Goal: Information Seeking & Learning: Learn about a topic

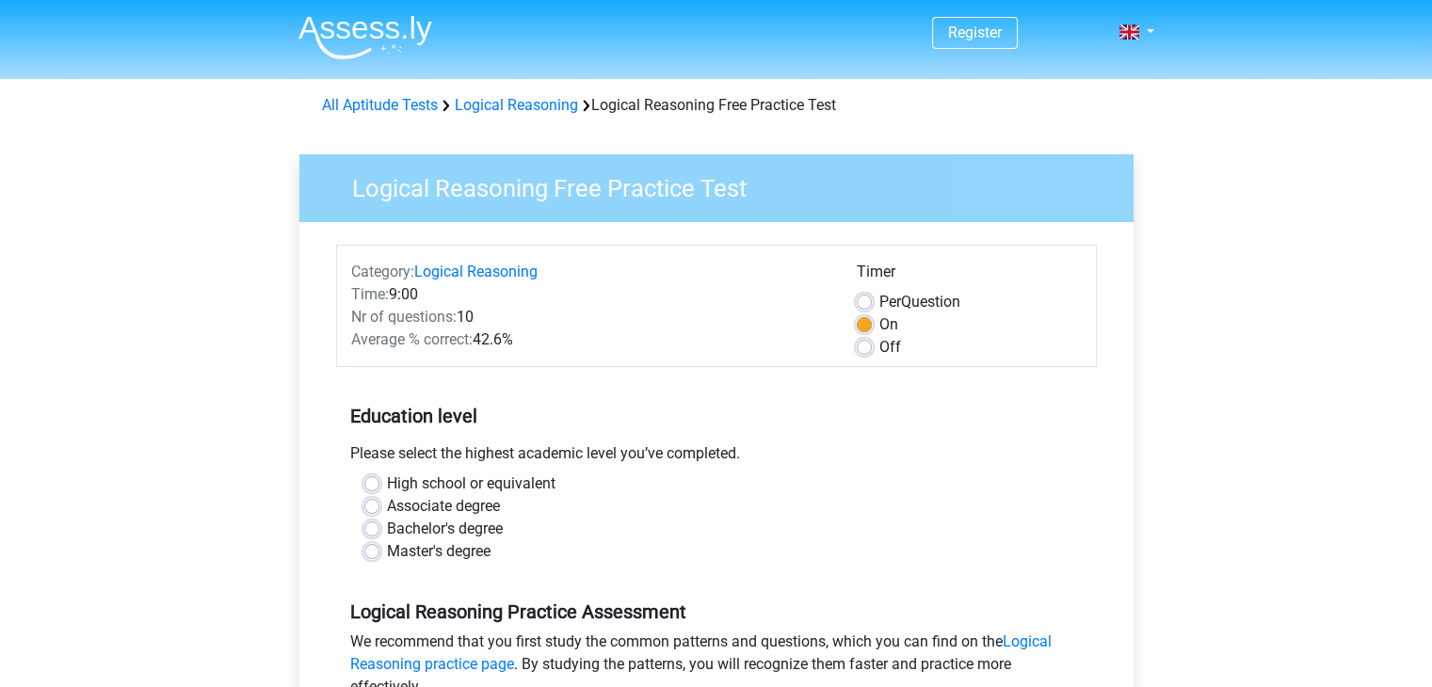
click at [531, 490] on label "High school or equivalent" at bounding box center [471, 484] width 169 height 23
click at [379, 490] on input "High school or equivalent" at bounding box center [371, 482] width 15 height 19
radio input "true"
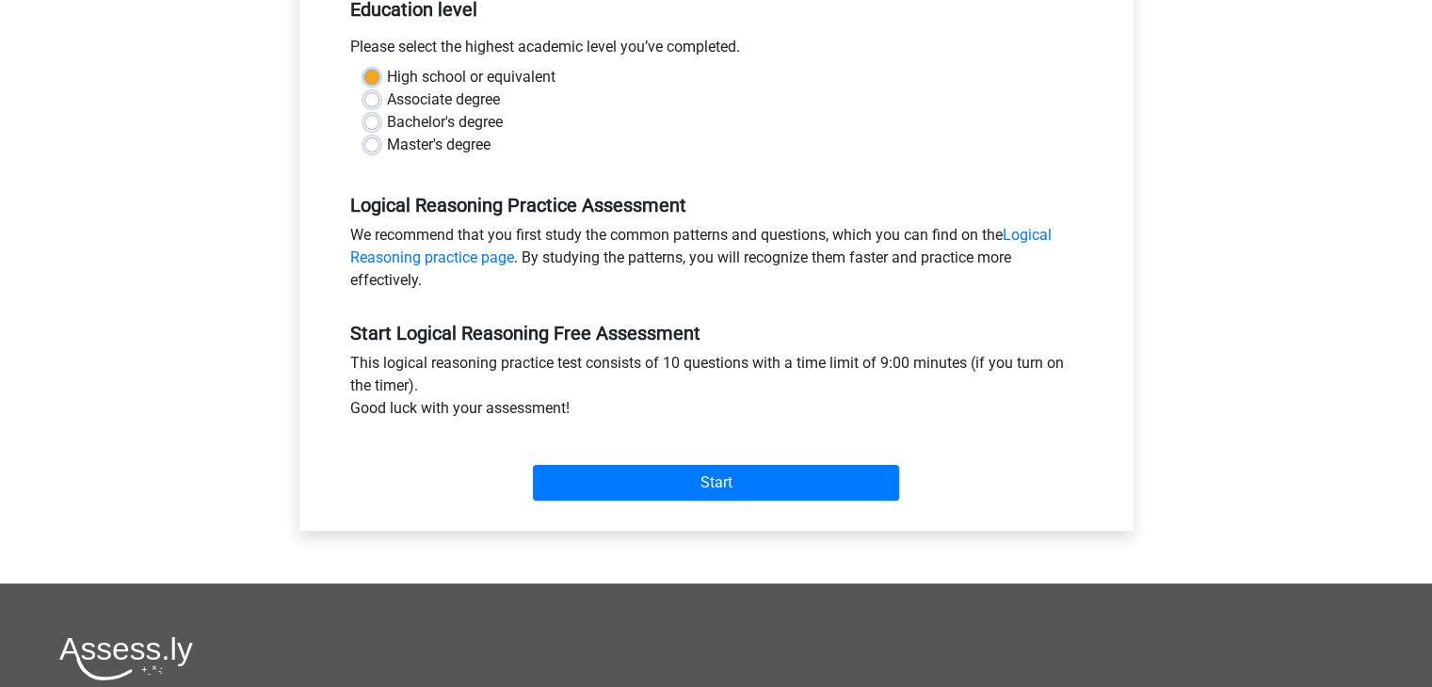
scroll to position [410, 0]
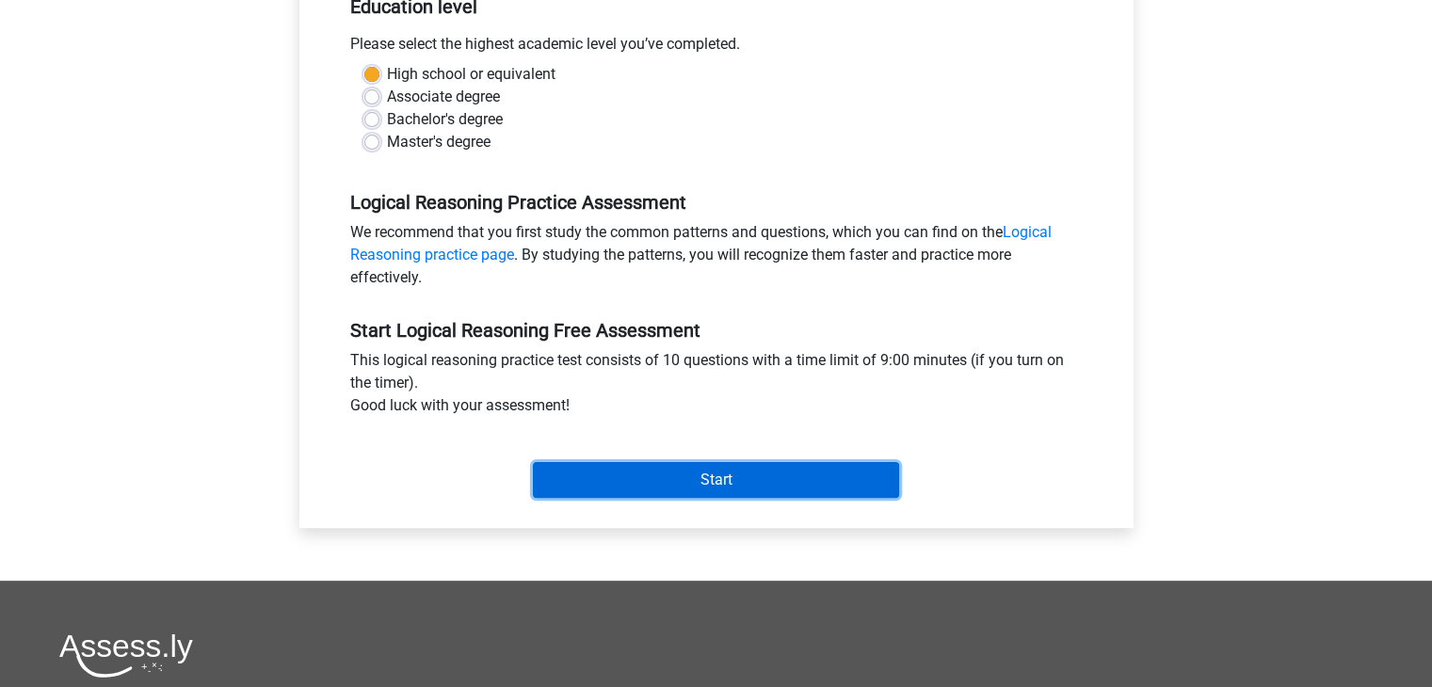
click at [716, 485] on input "Start" at bounding box center [716, 480] width 366 height 36
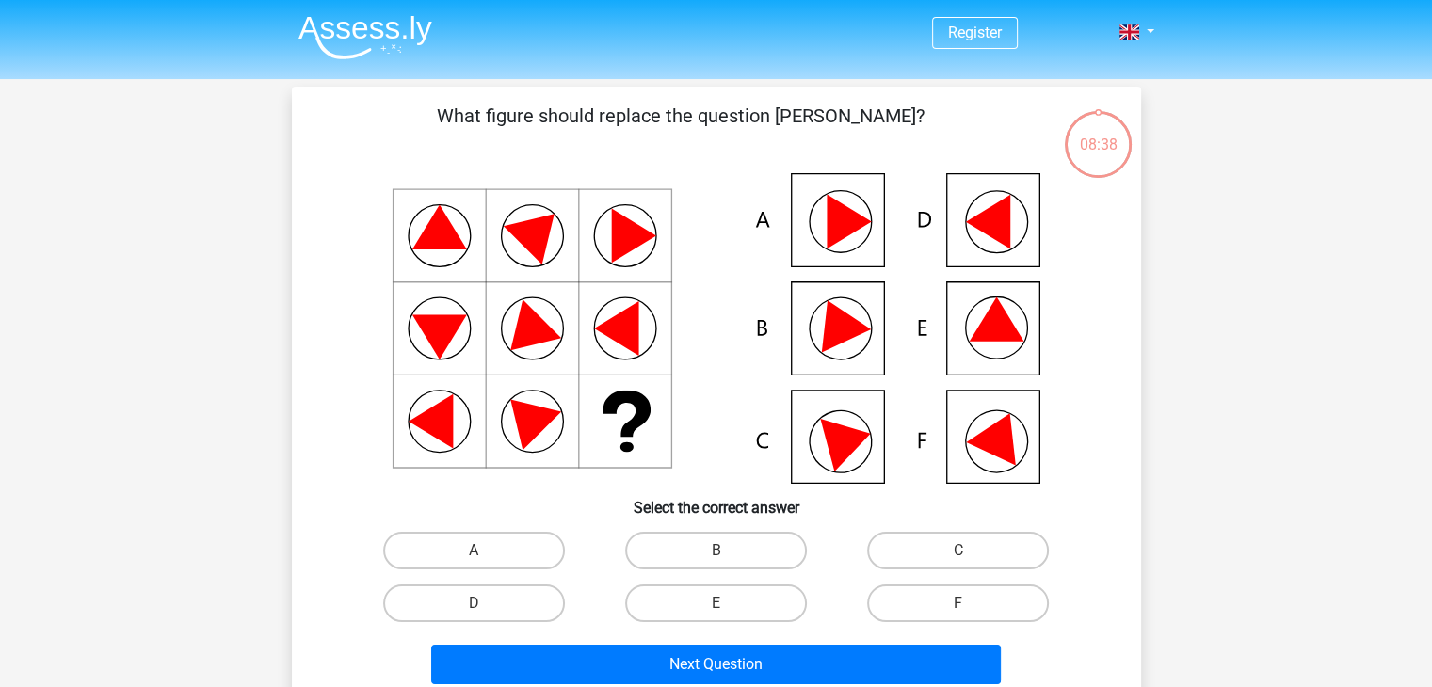
click at [958, 607] on input "F" at bounding box center [964, 609] width 12 height 12
radio input "true"
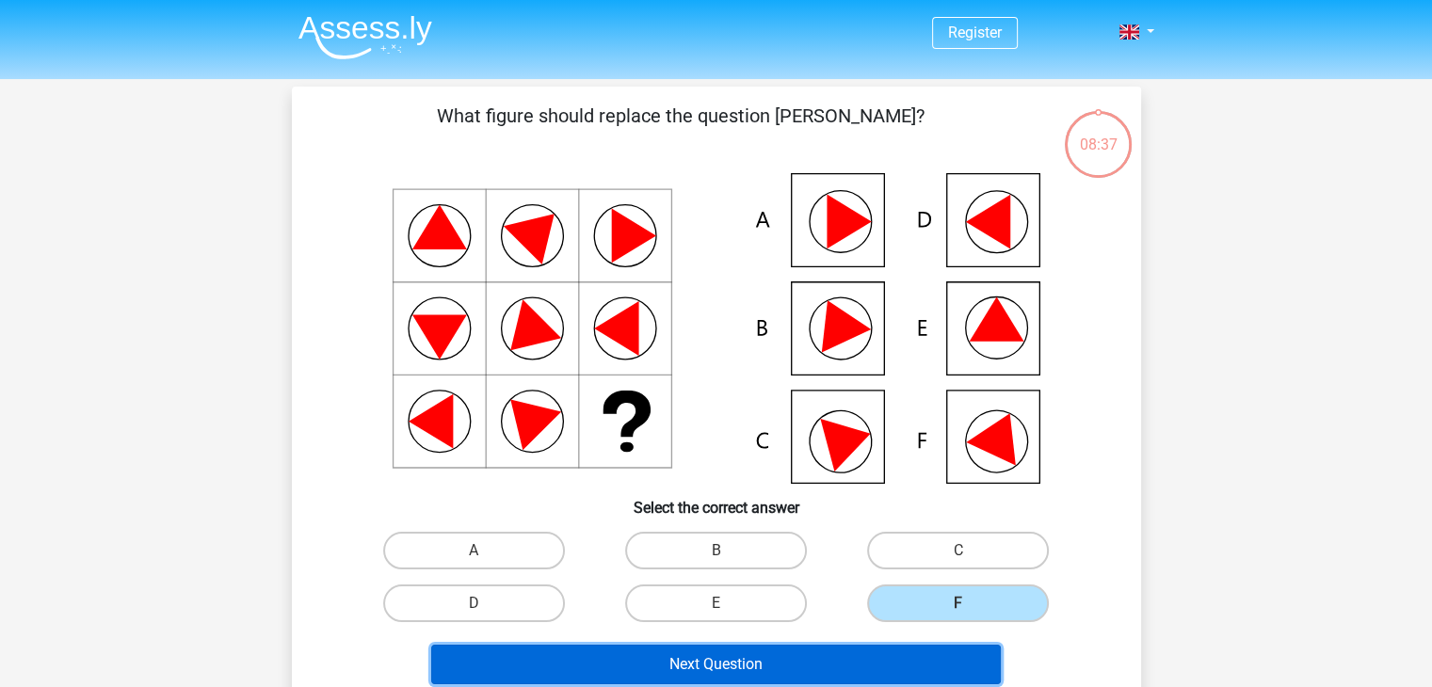
click at [879, 664] on button "Next Question" at bounding box center [716, 665] width 570 height 40
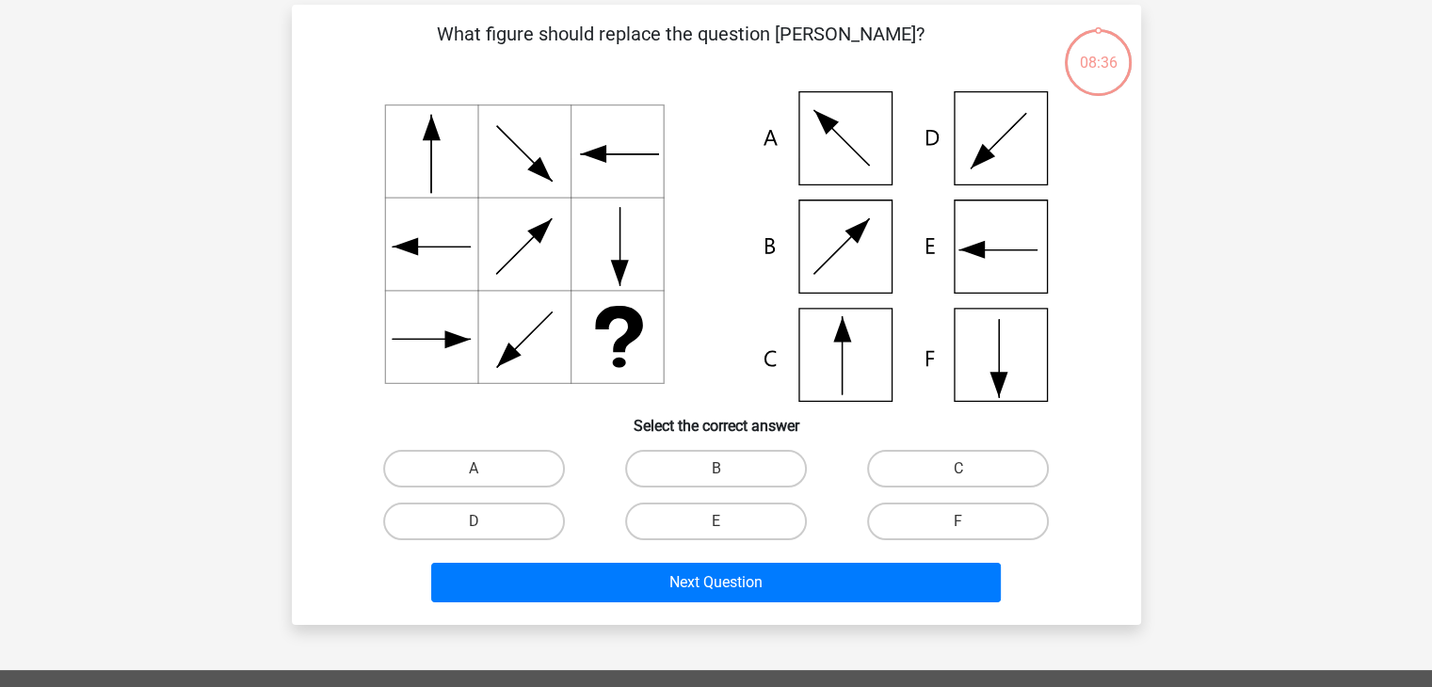
scroll to position [87, 0]
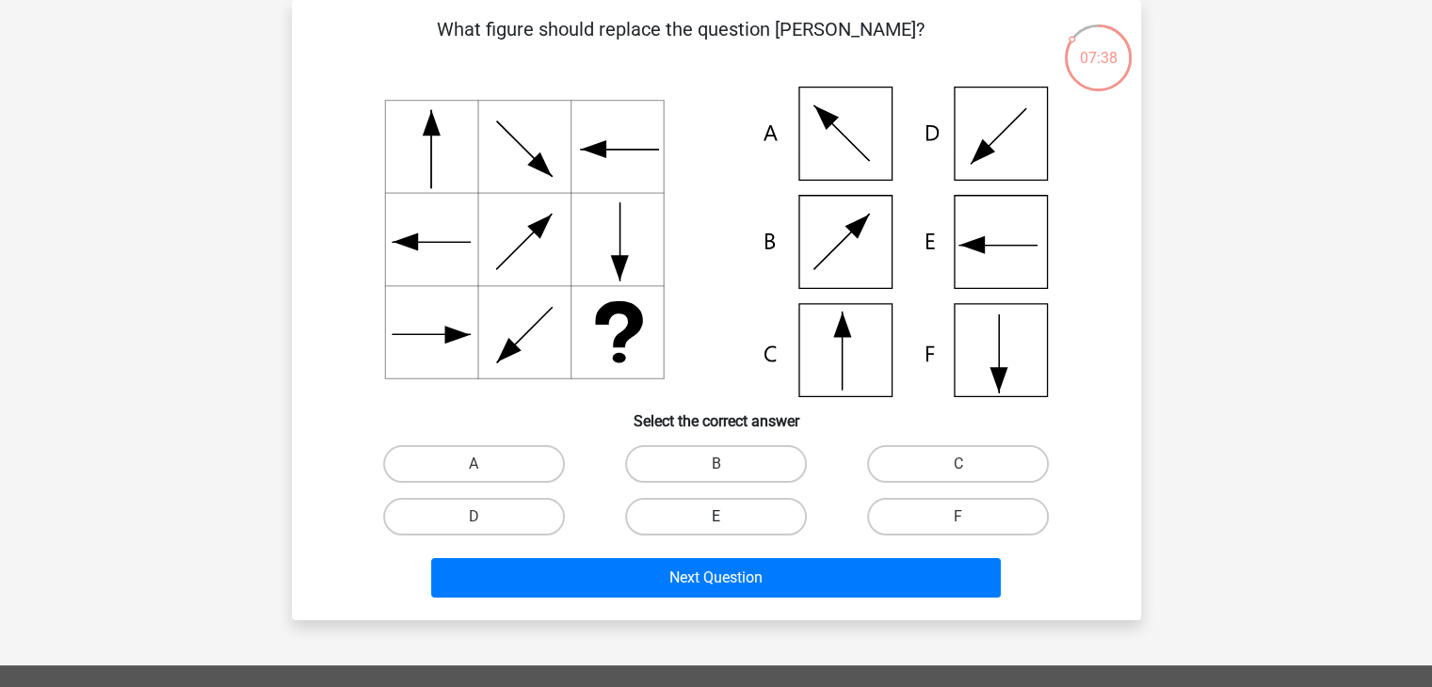
click at [761, 516] on label "E" at bounding box center [716, 517] width 182 height 38
click at [728, 517] on input "E" at bounding box center [721, 523] width 12 height 12
radio input "true"
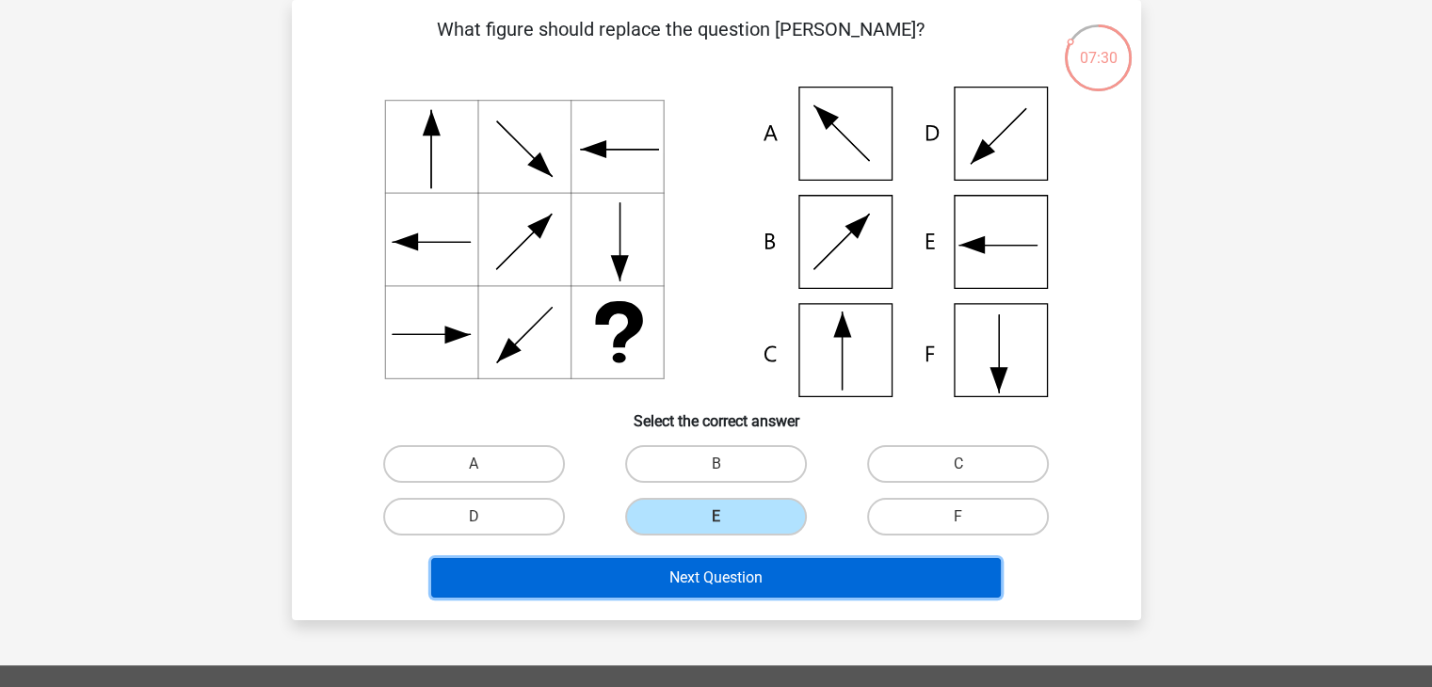
click at [718, 569] on button "Next Question" at bounding box center [716, 578] width 570 height 40
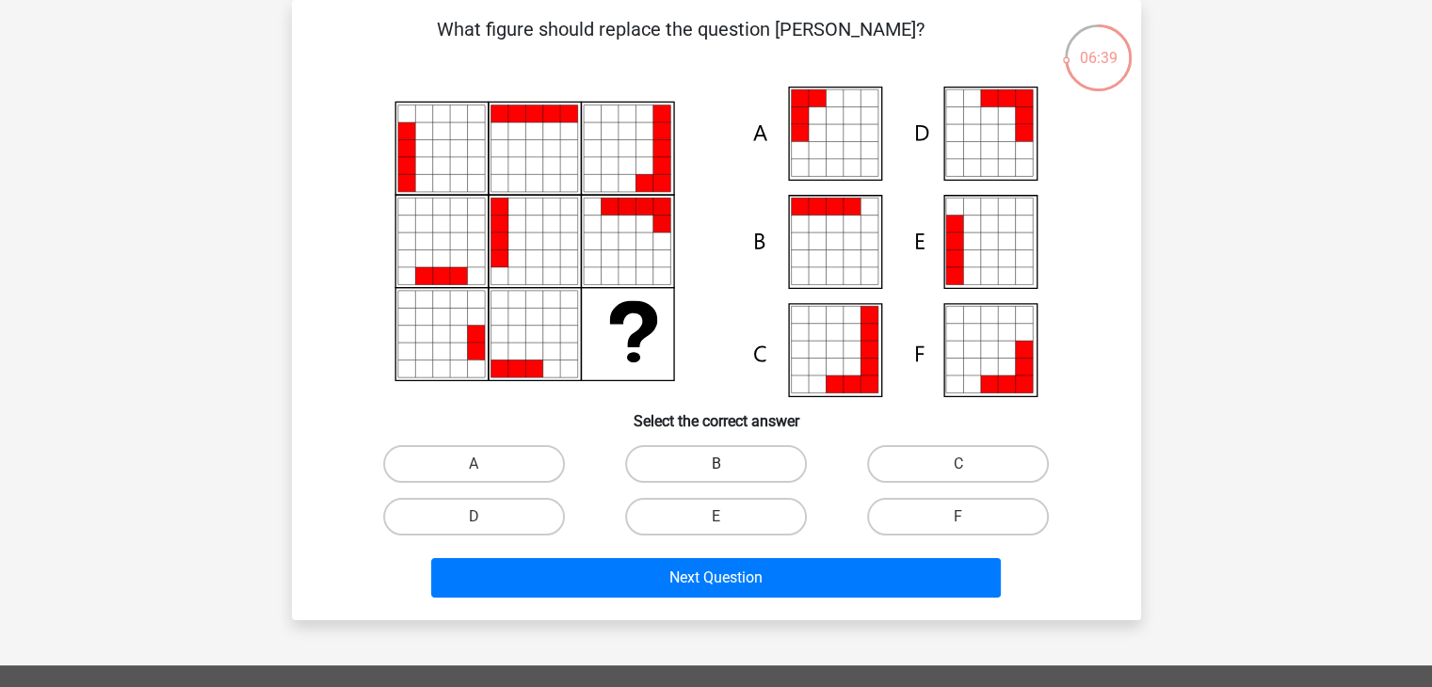
click at [715, 460] on label "B" at bounding box center [716, 464] width 182 height 38
click at [715, 464] on input "B" at bounding box center [721, 470] width 12 height 12
radio input "true"
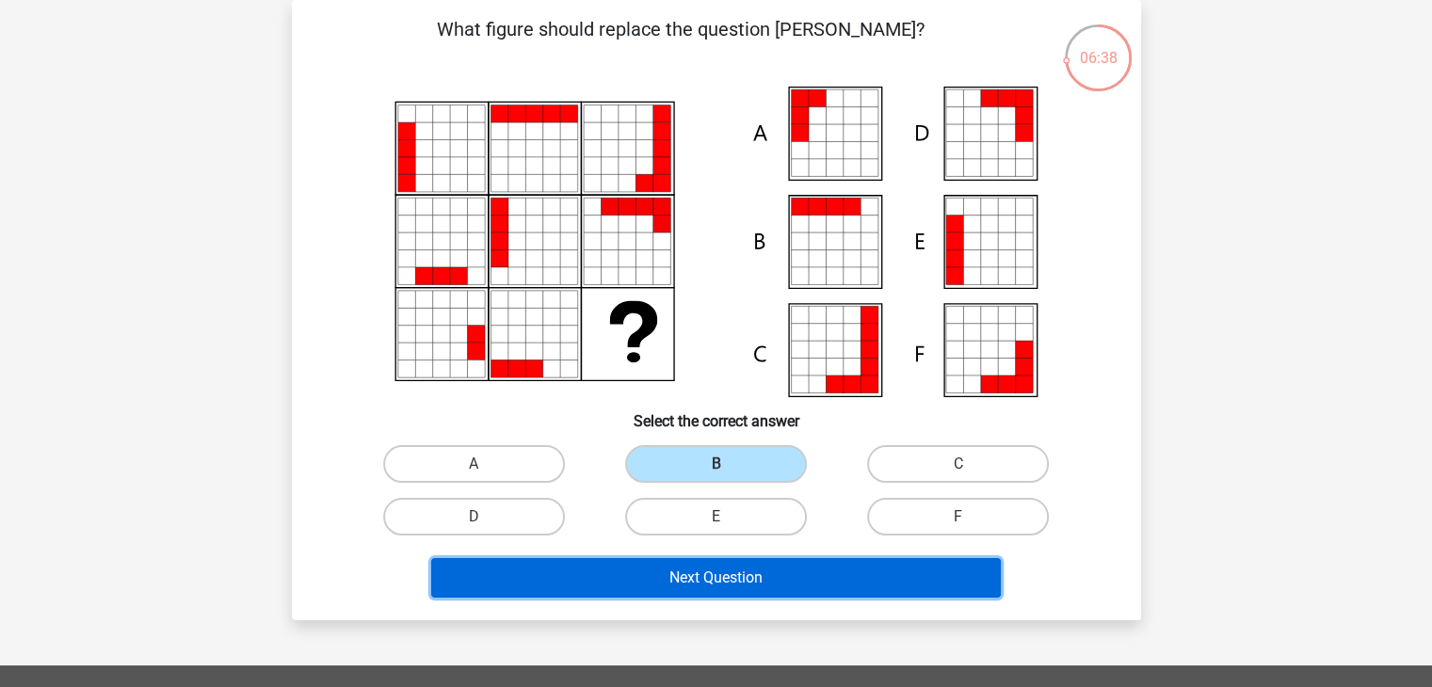
click at [652, 583] on button "Next Question" at bounding box center [716, 578] width 570 height 40
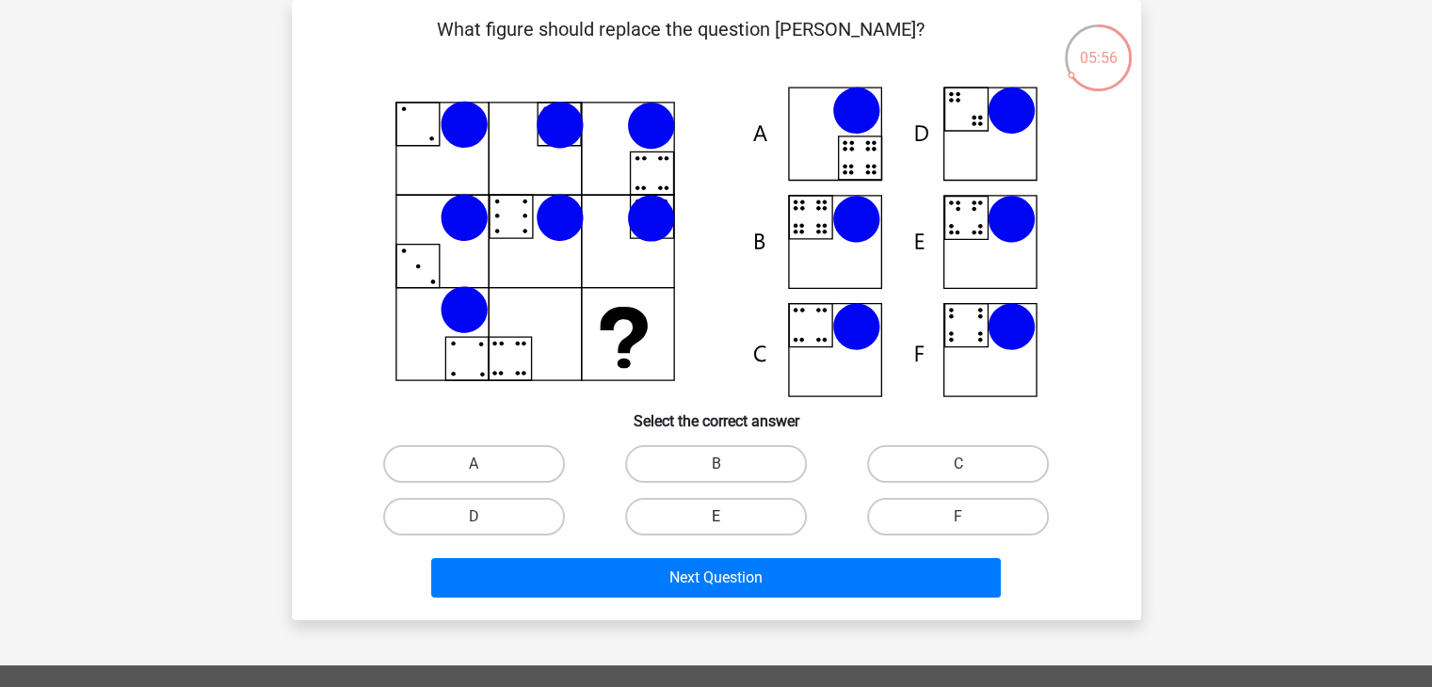
click at [753, 515] on label "E" at bounding box center [716, 517] width 182 height 38
click at [728, 517] on input "E" at bounding box center [721, 523] width 12 height 12
radio input "true"
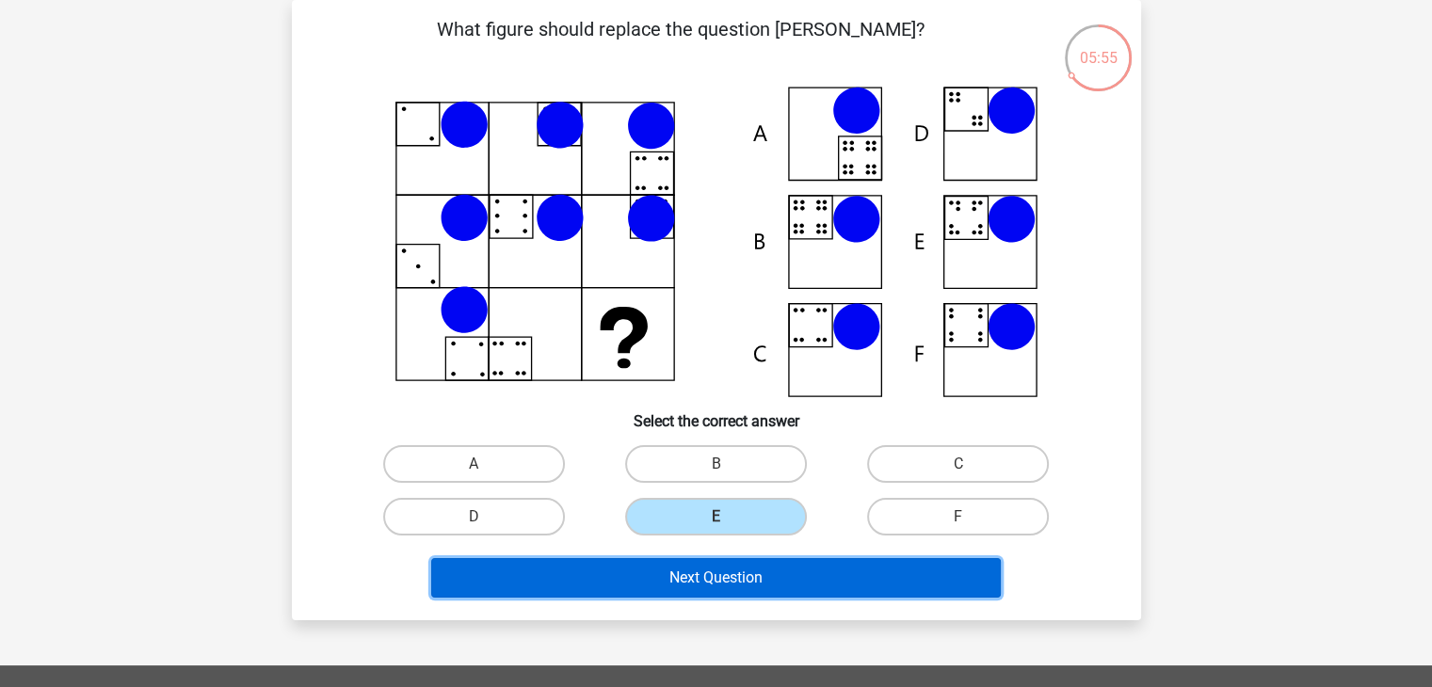
click at [700, 573] on button "Next Question" at bounding box center [716, 578] width 570 height 40
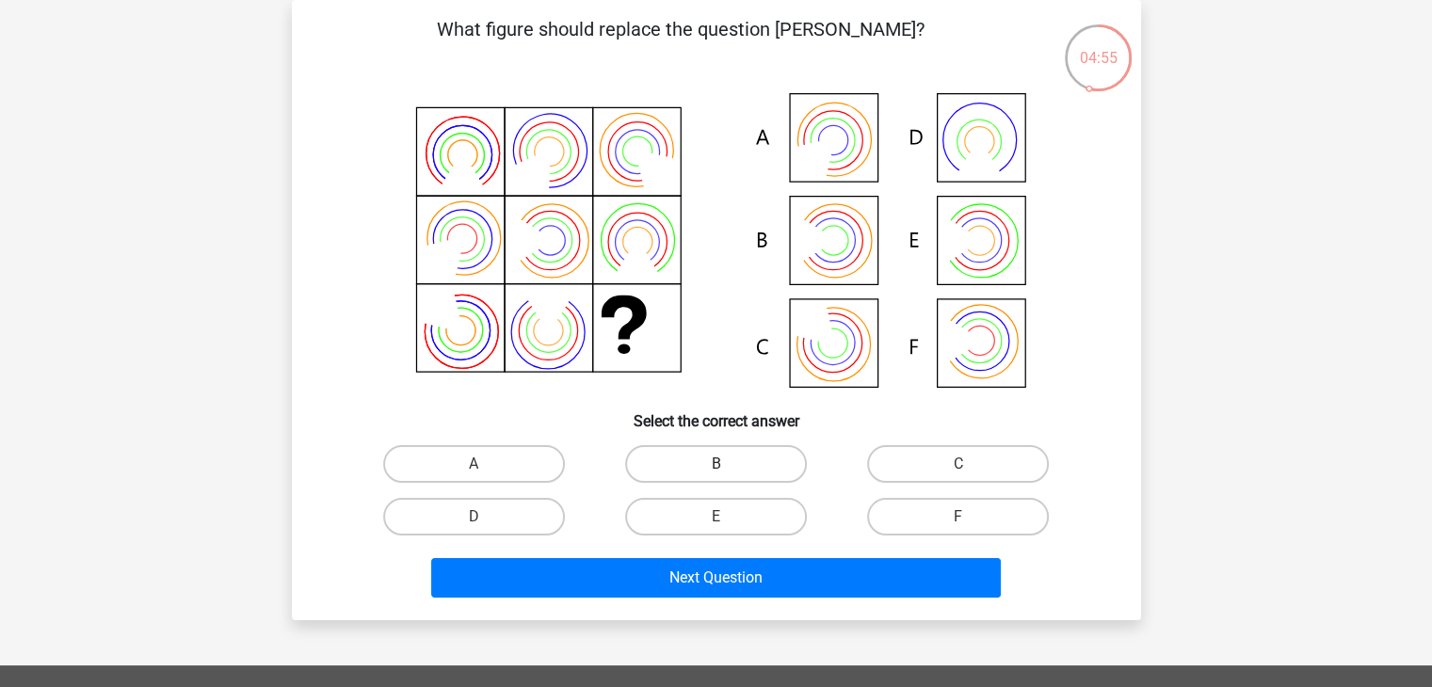
click at [699, 457] on label "B" at bounding box center [716, 464] width 182 height 38
click at [715, 464] on input "B" at bounding box center [721, 470] width 12 height 12
radio input "true"
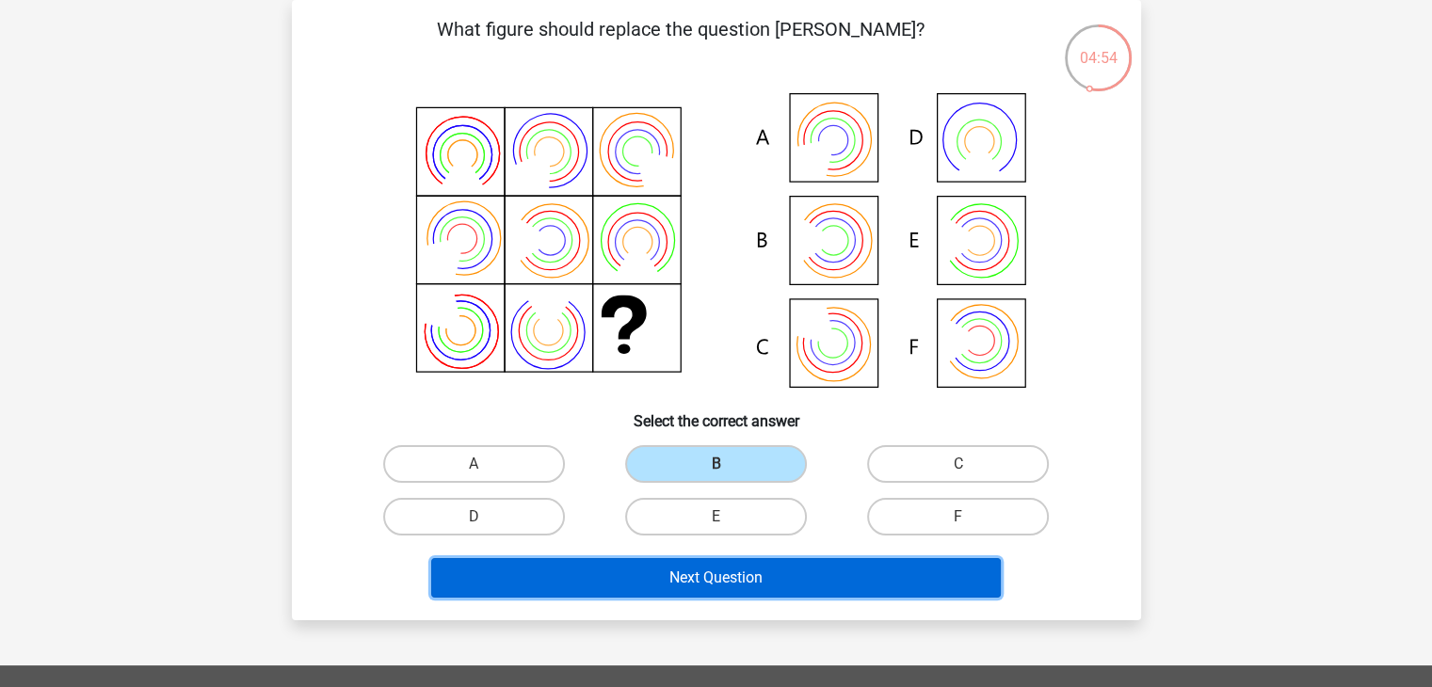
click at [652, 571] on button "Next Question" at bounding box center [716, 578] width 570 height 40
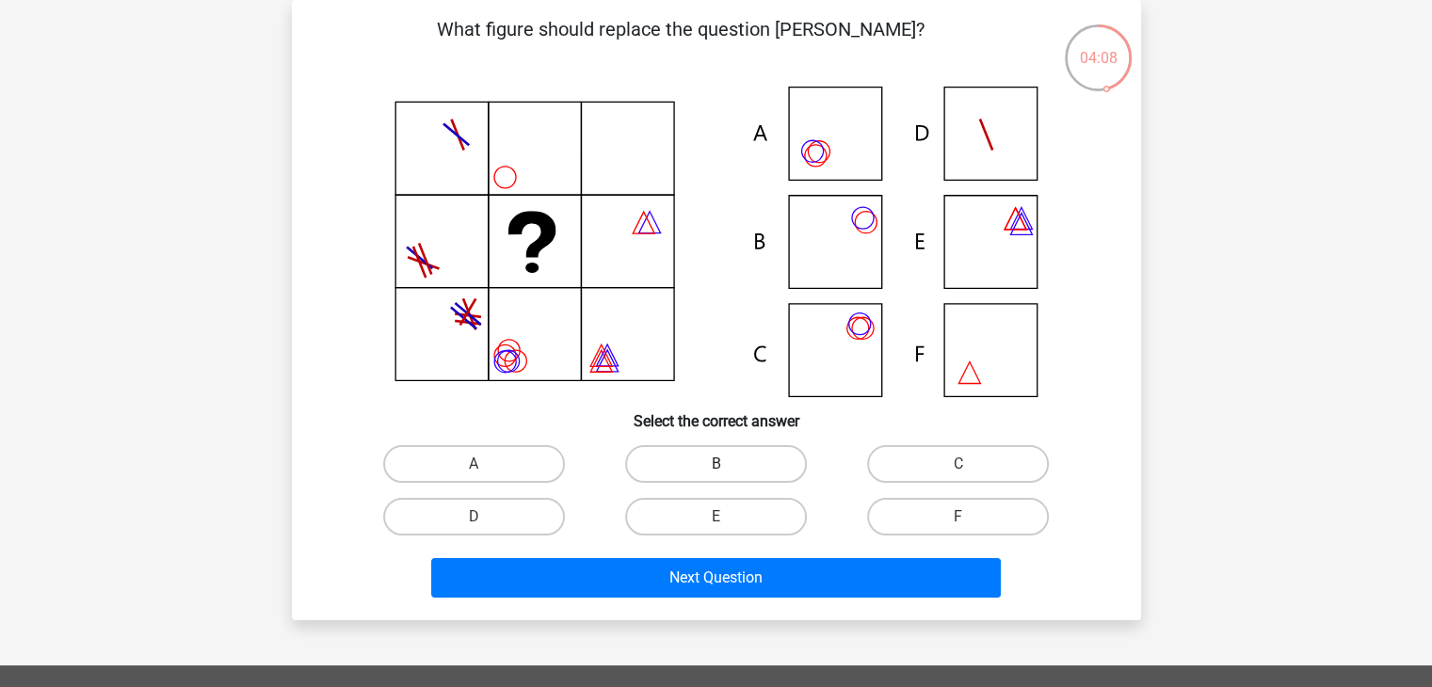
click at [721, 454] on label "B" at bounding box center [716, 464] width 182 height 38
click at [721, 464] on input "B" at bounding box center [721, 470] width 12 height 12
radio input "true"
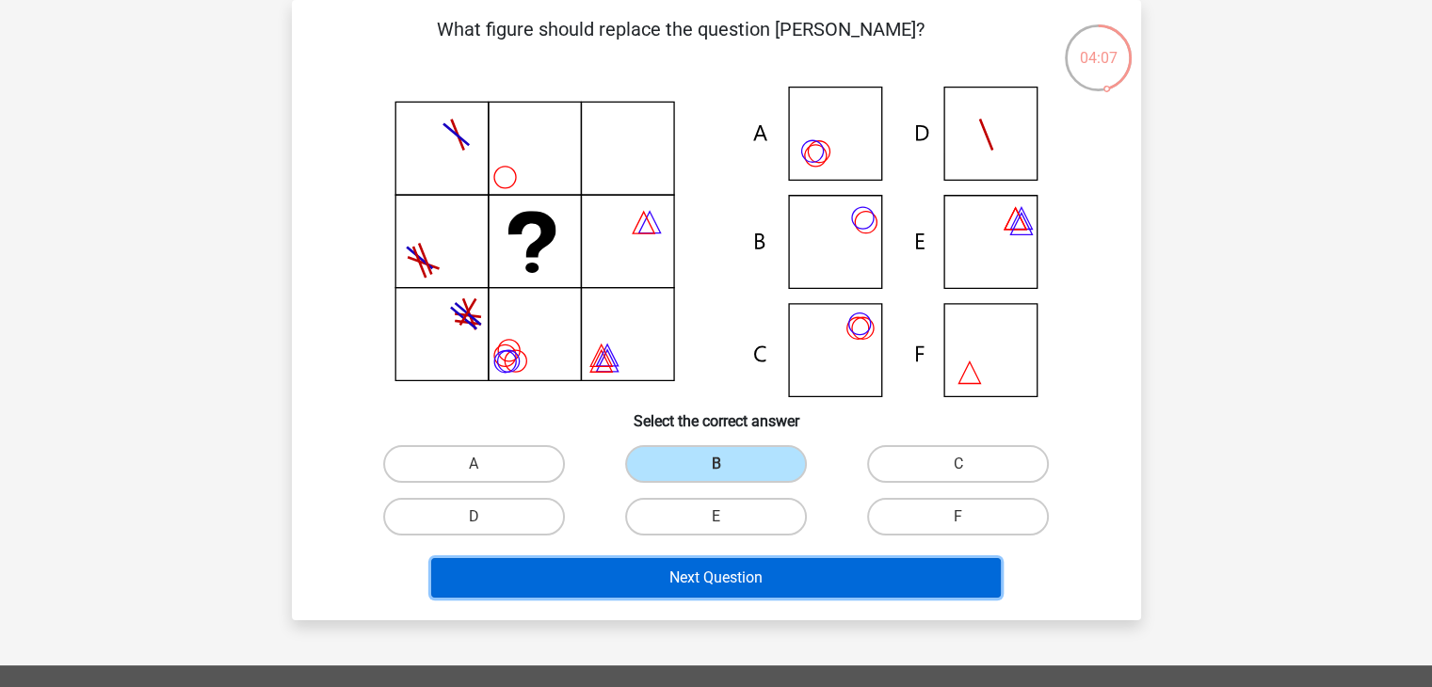
click at [689, 573] on button "Next Question" at bounding box center [716, 578] width 570 height 40
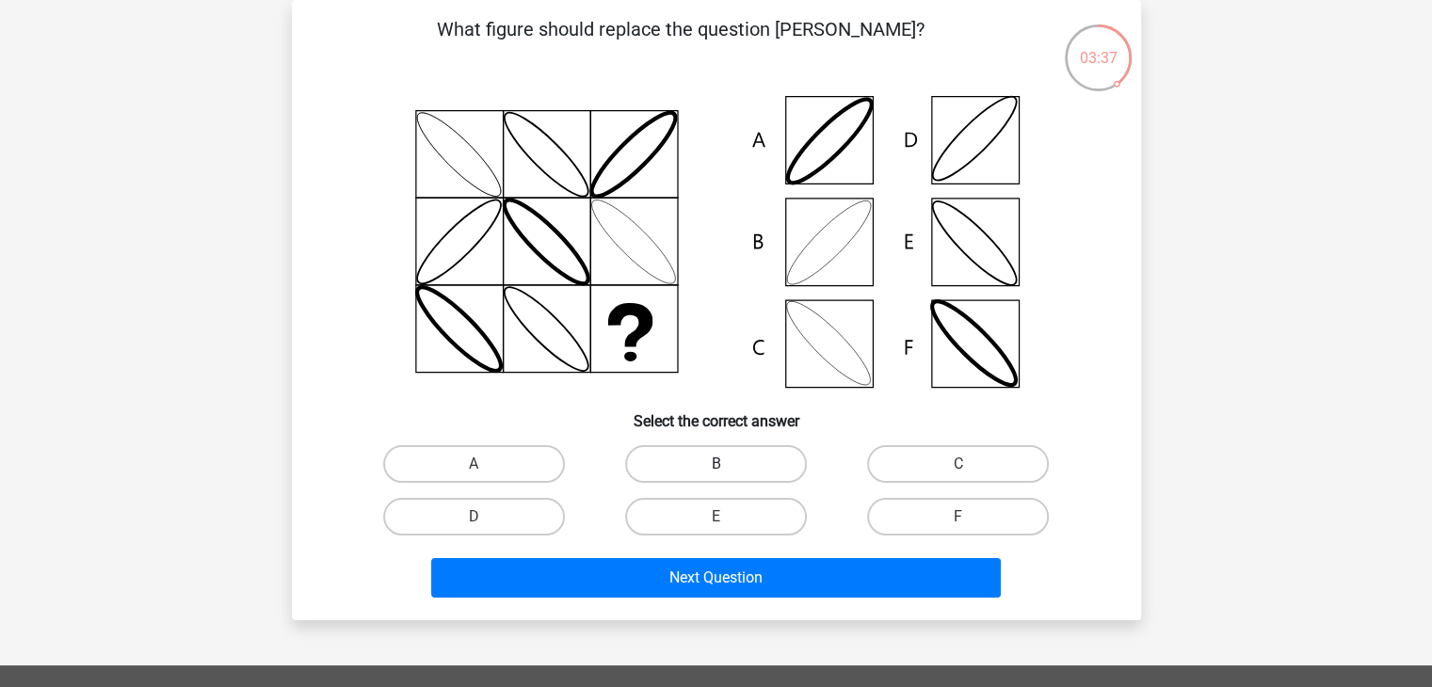
click at [715, 449] on label "B" at bounding box center [716, 464] width 182 height 38
click at [715, 464] on input "B" at bounding box center [721, 470] width 12 height 12
radio input "true"
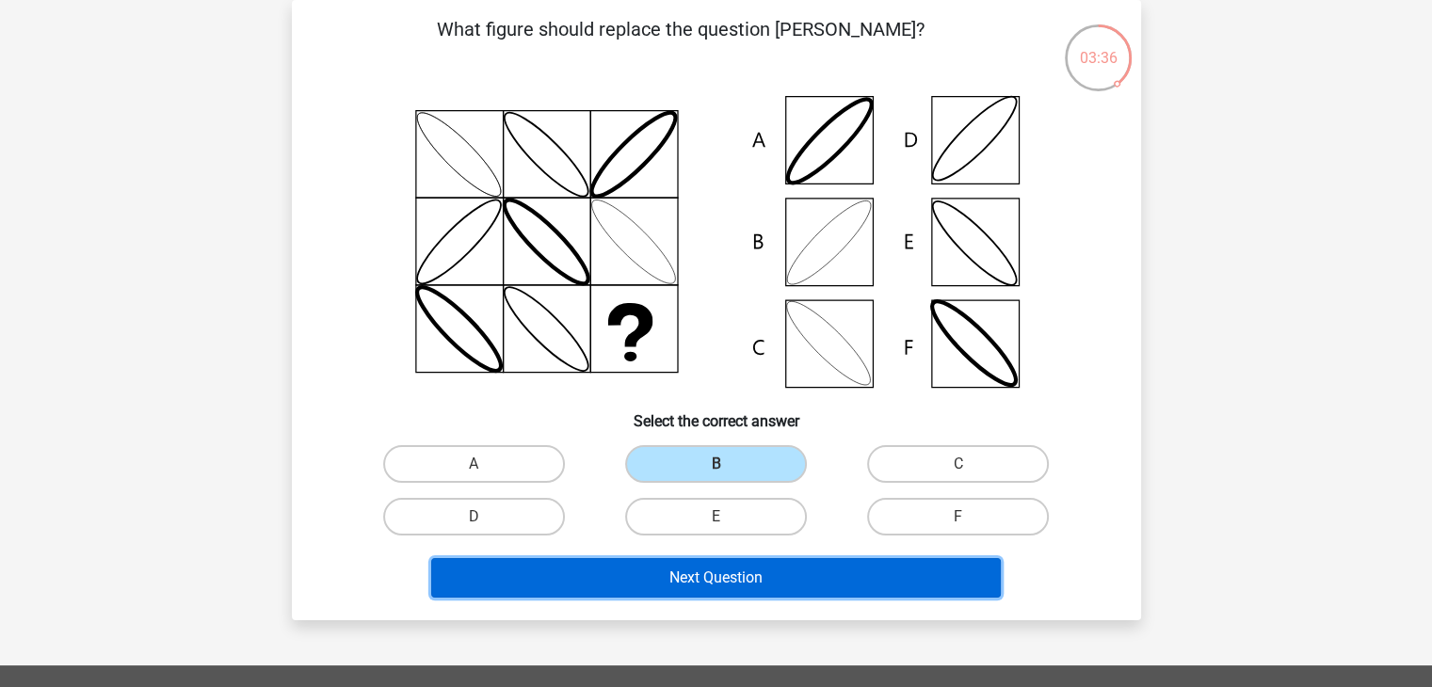
click at [674, 583] on button "Next Question" at bounding box center [716, 578] width 570 height 40
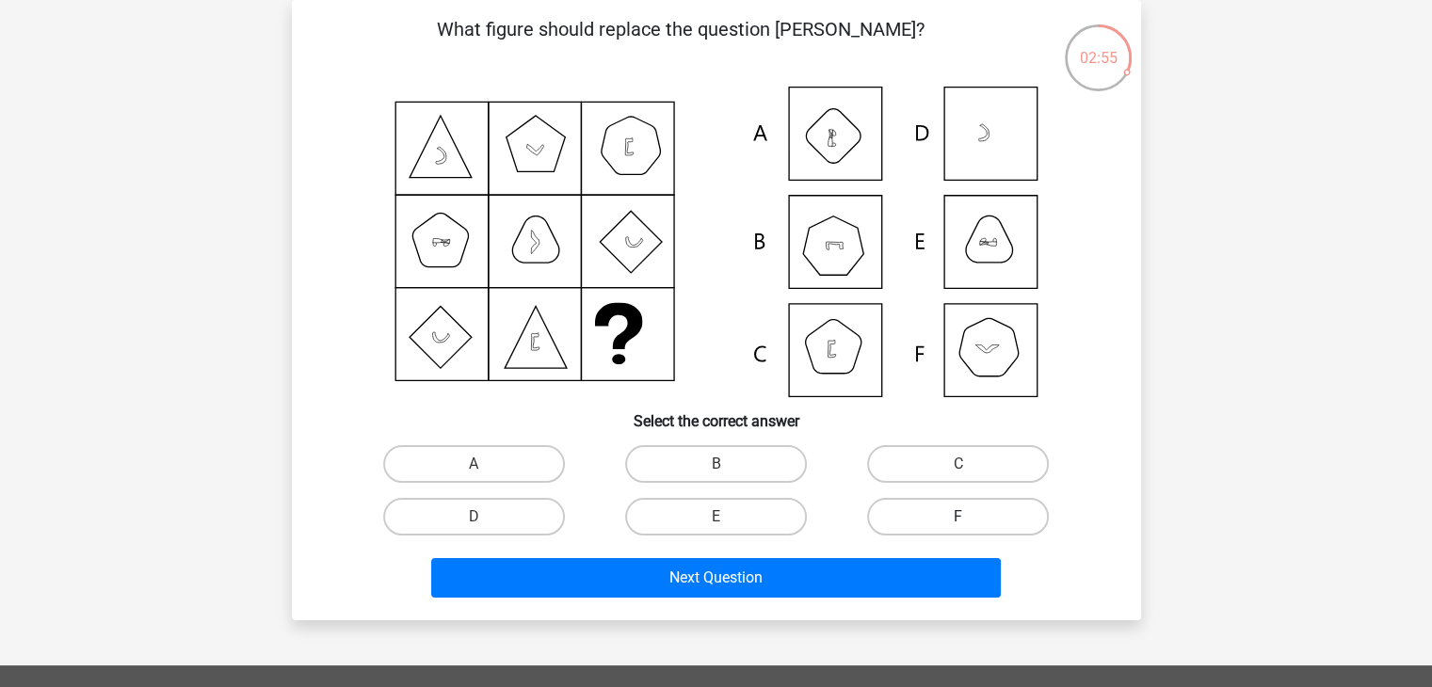
click at [937, 505] on label "F" at bounding box center [958, 517] width 182 height 38
click at [958, 517] on input "F" at bounding box center [964, 523] width 12 height 12
radio input "true"
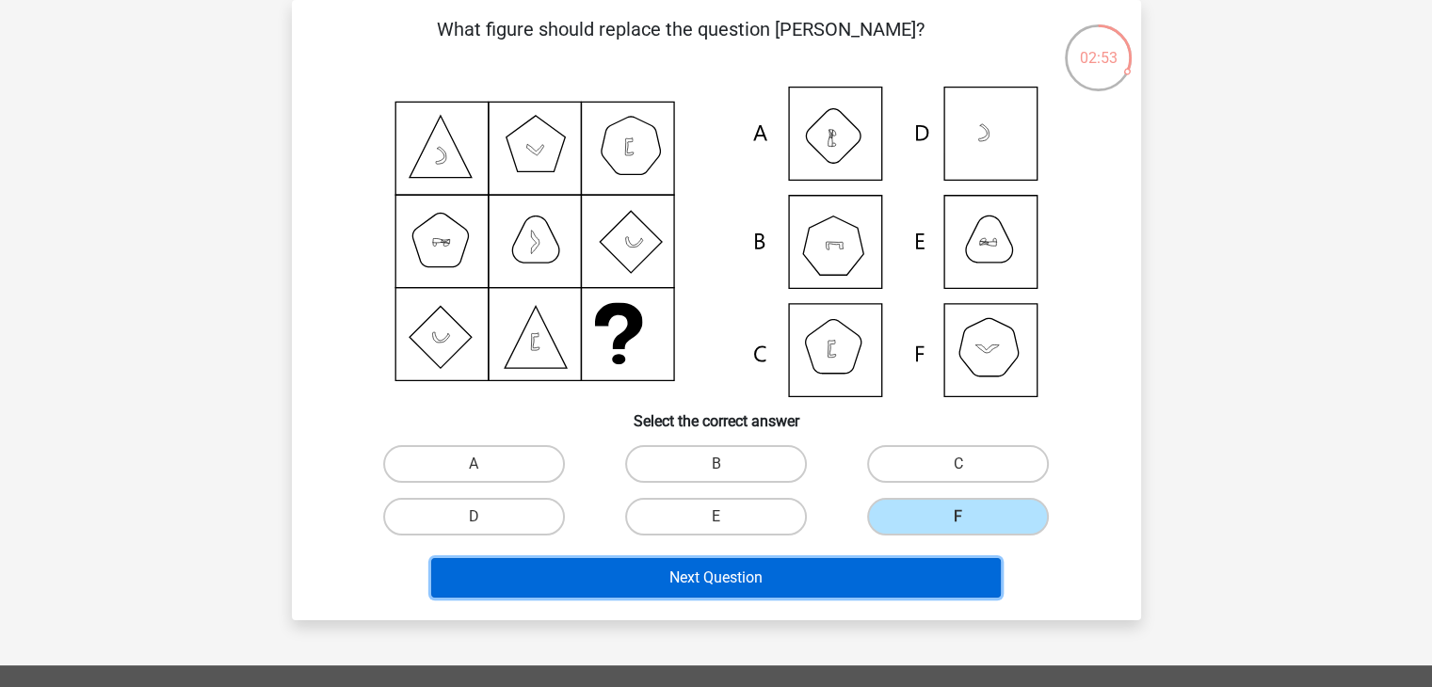
click at [828, 573] on button "Next Question" at bounding box center [716, 578] width 570 height 40
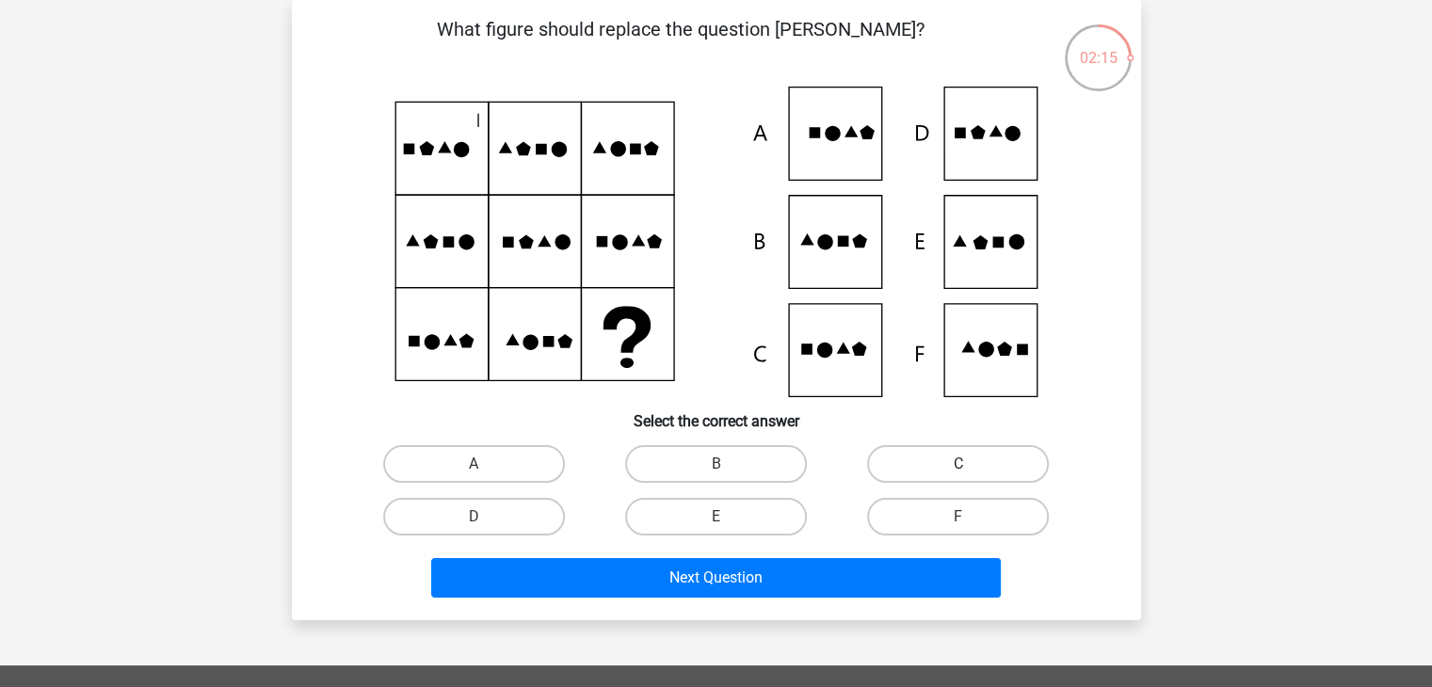
click at [911, 458] on label "C" at bounding box center [958, 464] width 182 height 38
click at [958, 464] on input "C" at bounding box center [964, 470] width 12 height 12
radio input "true"
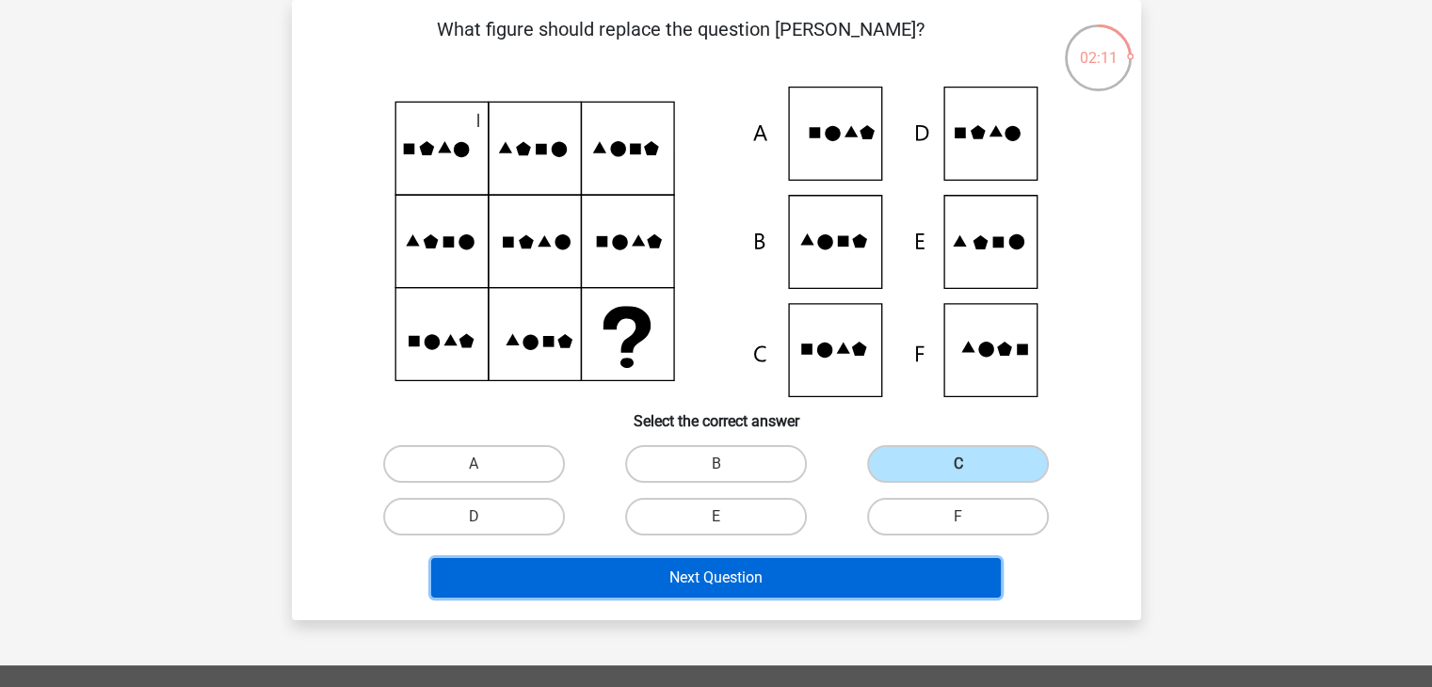
click at [751, 585] on button "Next Question" at bounding box center [716, 578] width 570 height 40
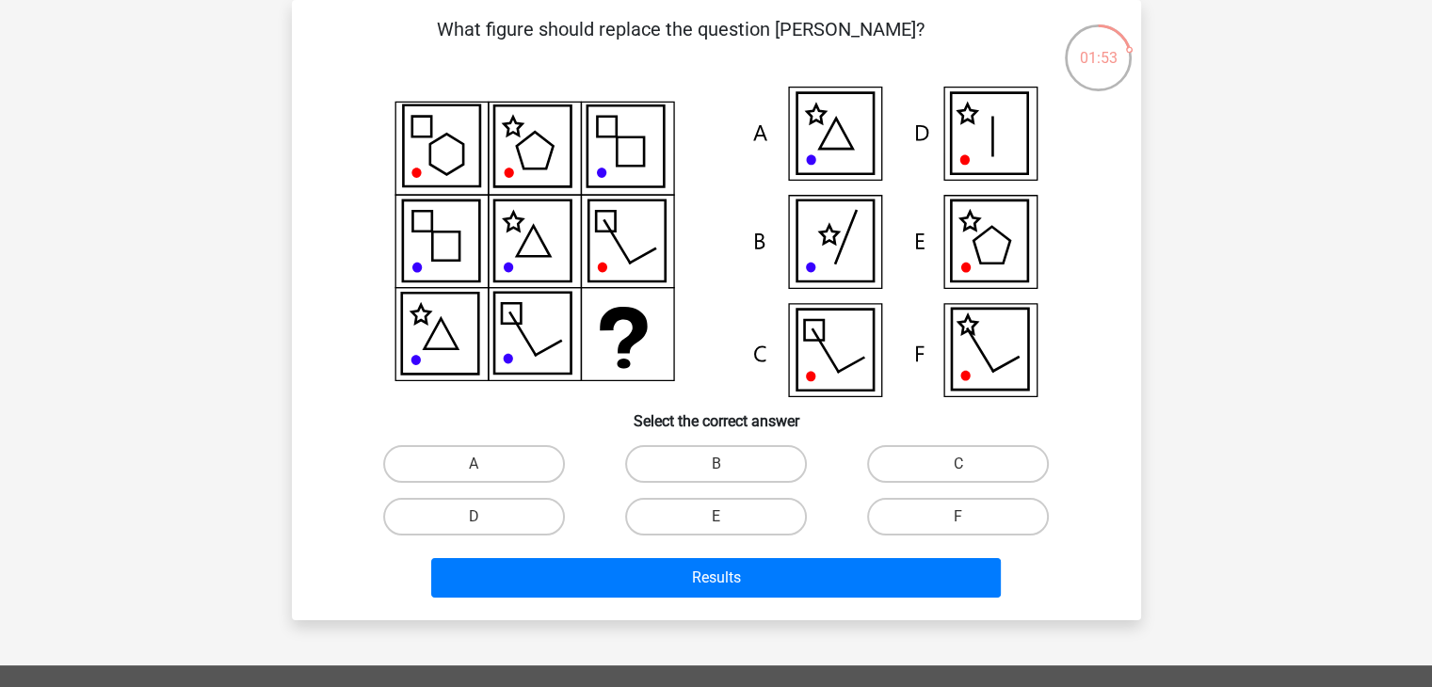
click at [811, 331] on icon at bounding box center [834, 350] width 76 height 81
click at [953, 460] on label "C" at bounding box center [958, 464] width 182 height 38
click at [958, 464] on input "C" at bounding box center [964, 470] width 12 height 12
radio input "true"
click at [505, 511] on label "D" at bounding box center [474, 517] width 182 height 38
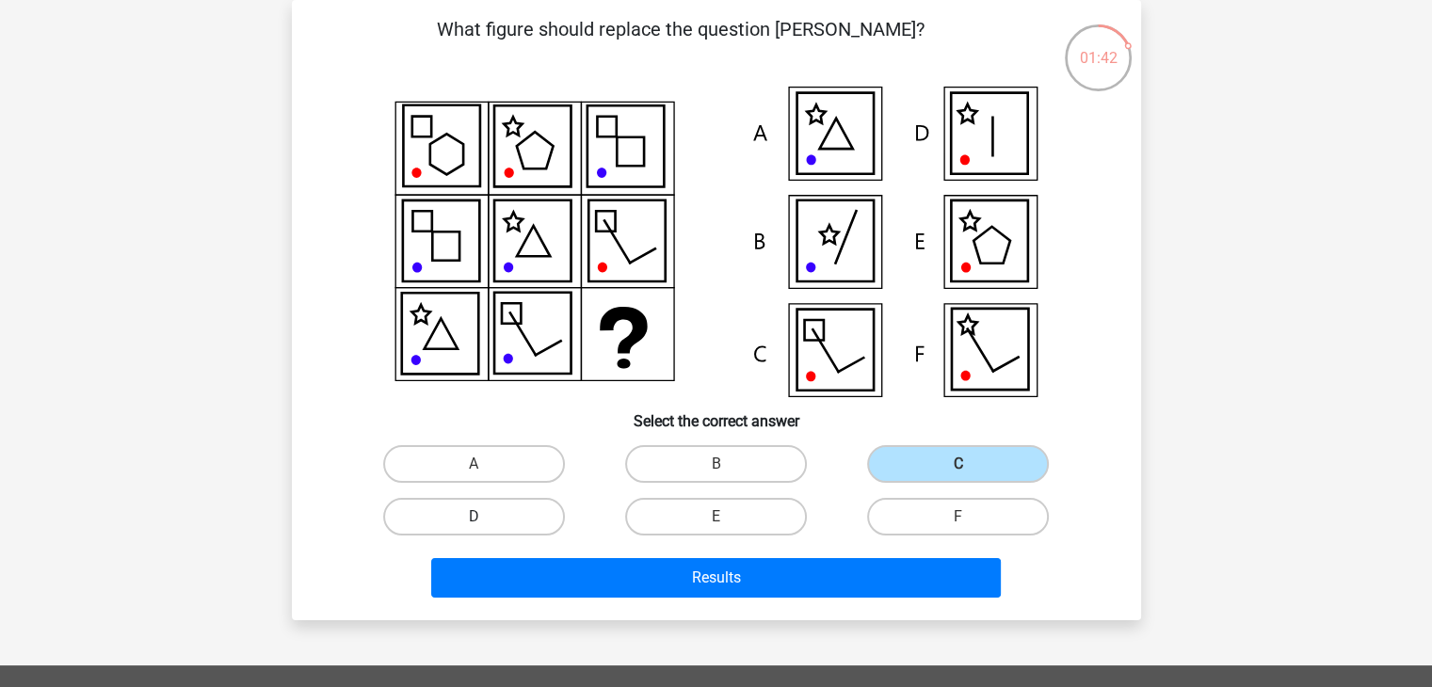
click at [486, 517] on input "D" at bounding box center [480, 523] width 12 height 12
radio input "true"
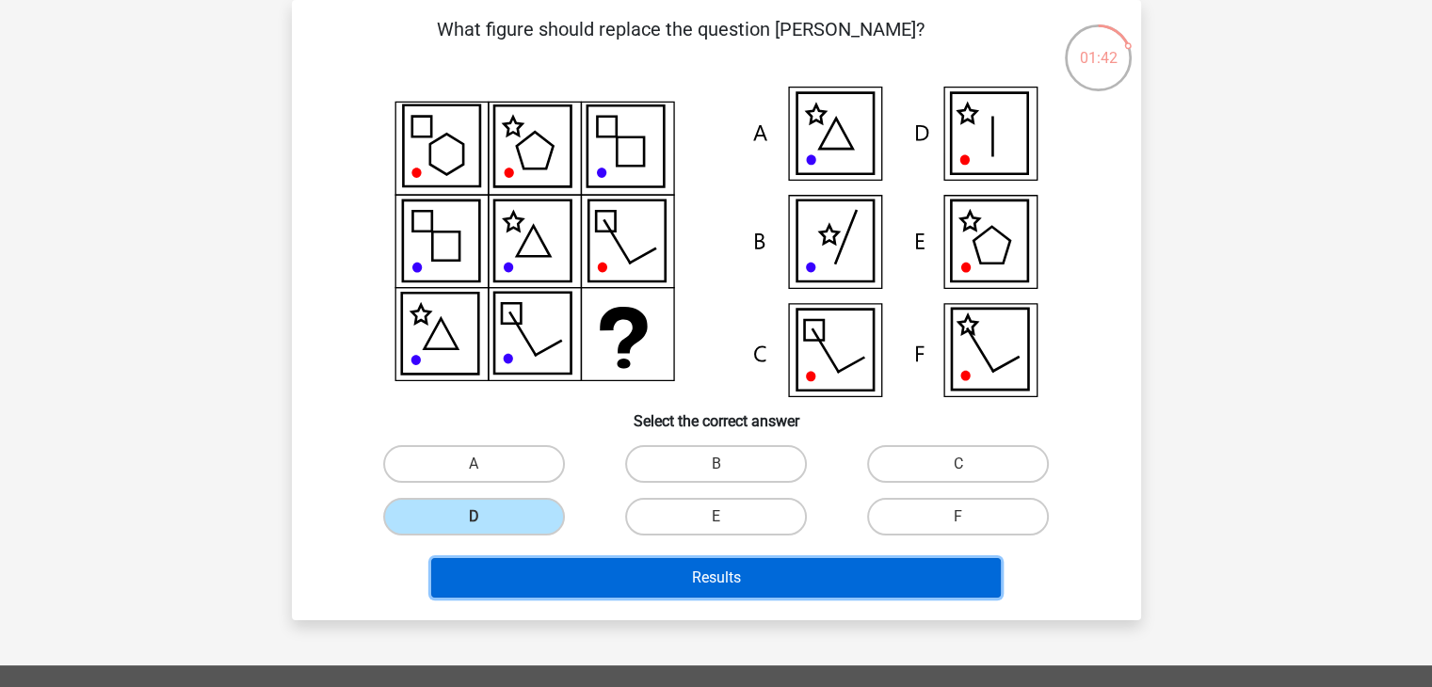
click at [640, 579] on button "Results" at bounding box center [716, 578] width 570 height 40
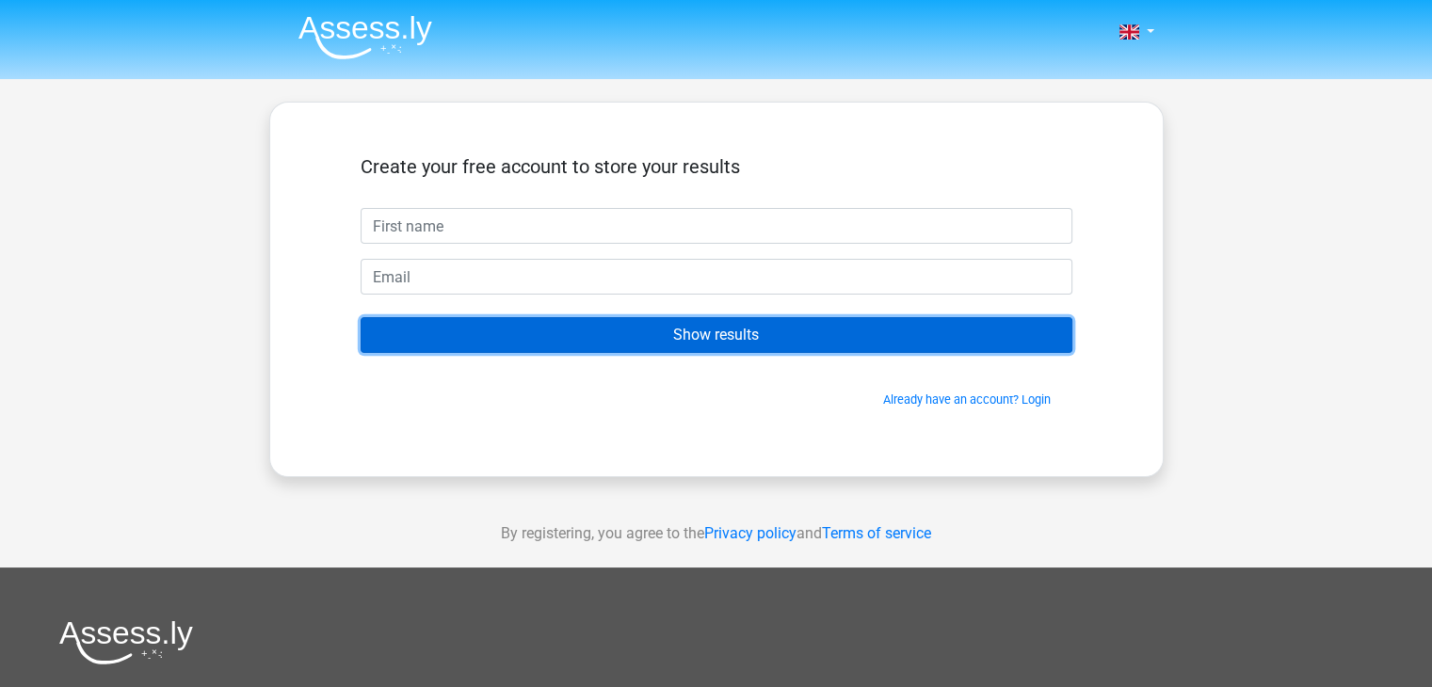
click at [777, 339] on input "Show results" at bounding box center [717, 335] width 712 height 36
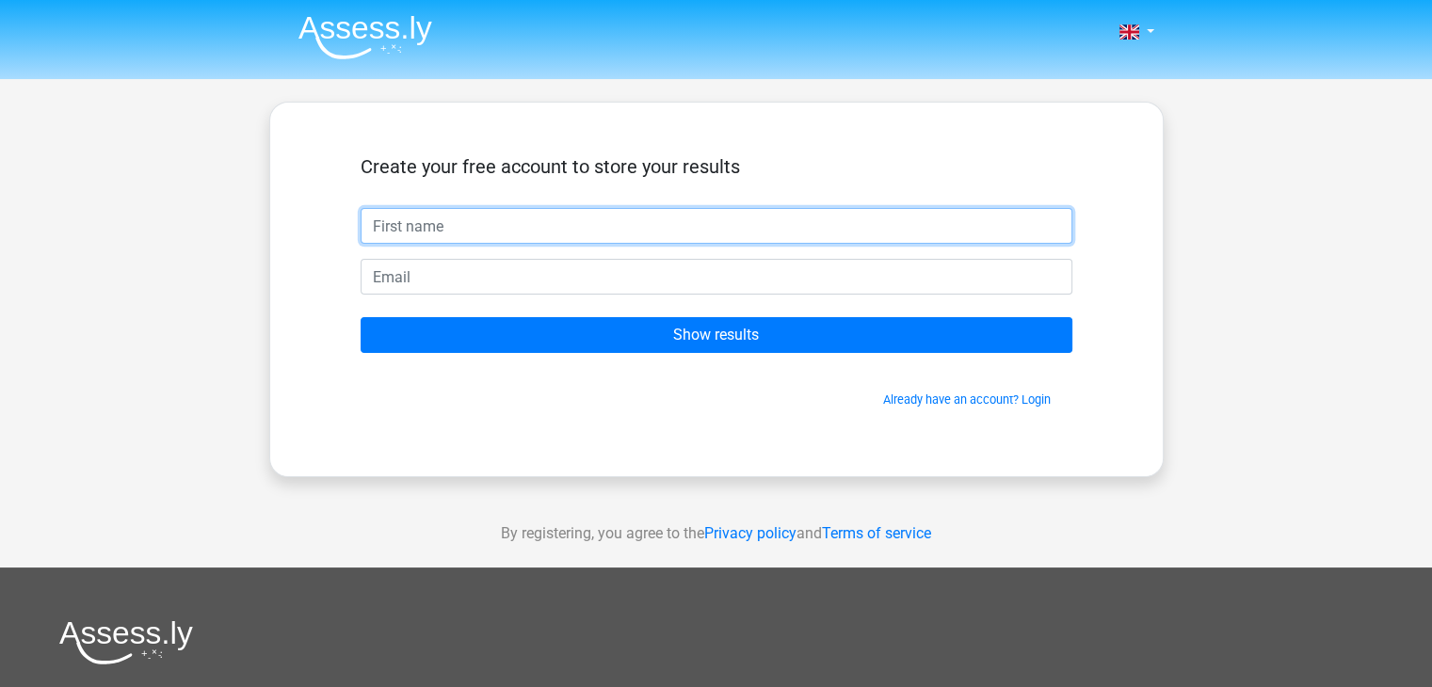
click at [605, 234] on input "text" at bounding box center [717, 226] width 712 height 36
type input "jacks@gmail.com"
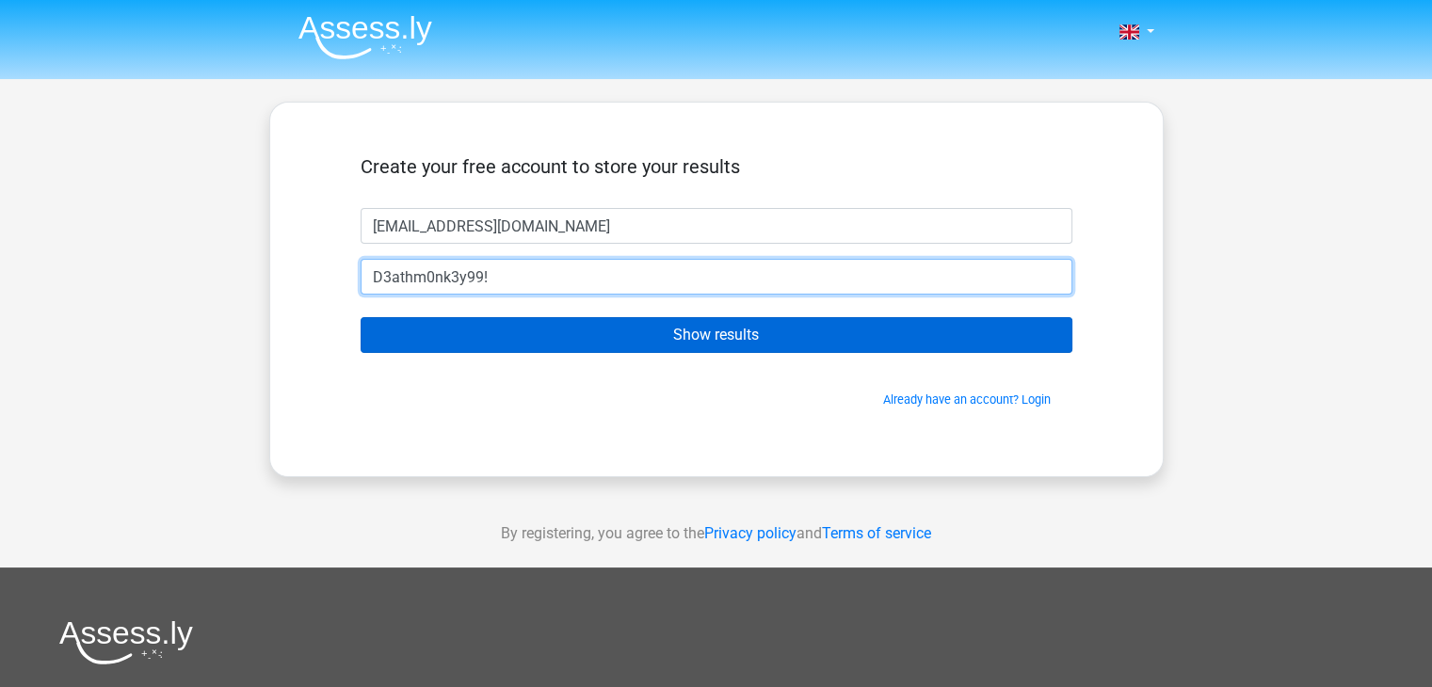
type input "D3athm0nk3y99!"
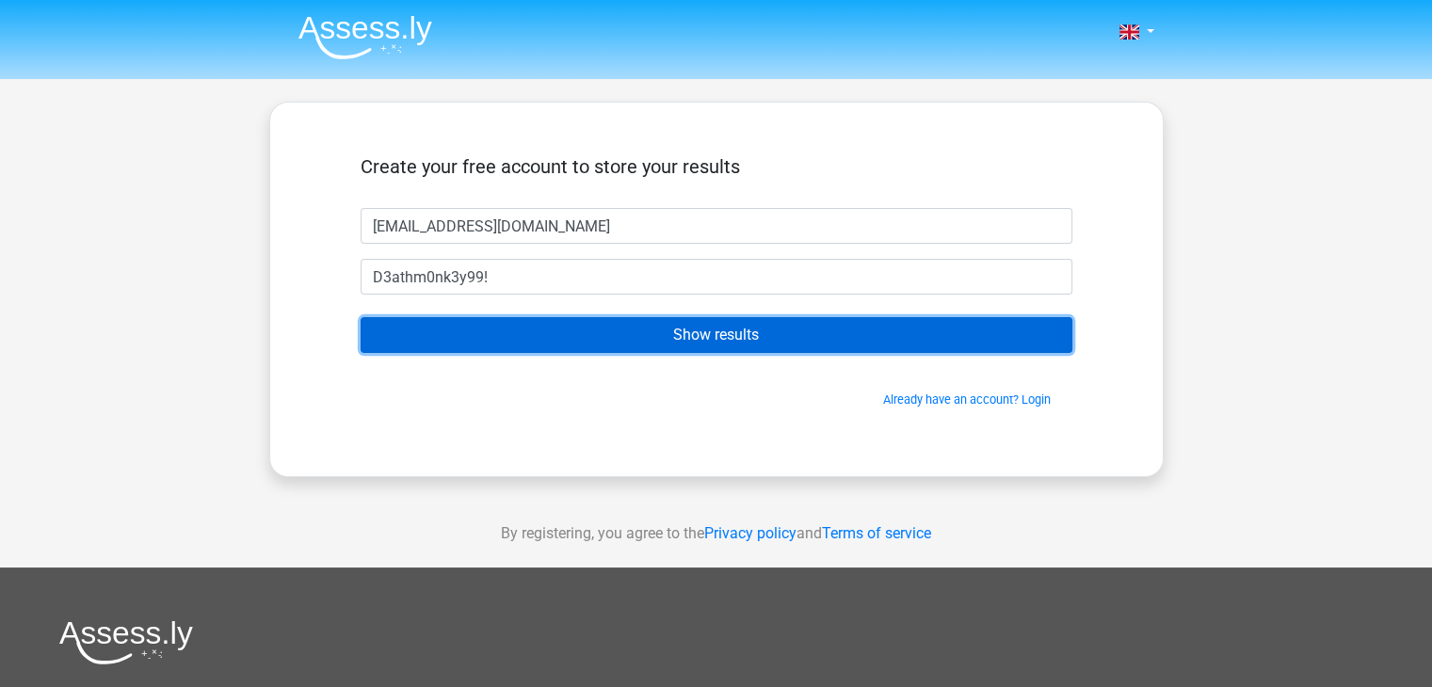
click at [614, 344] on input "Show results" at bounding box center [717, 335] width 712 height 36
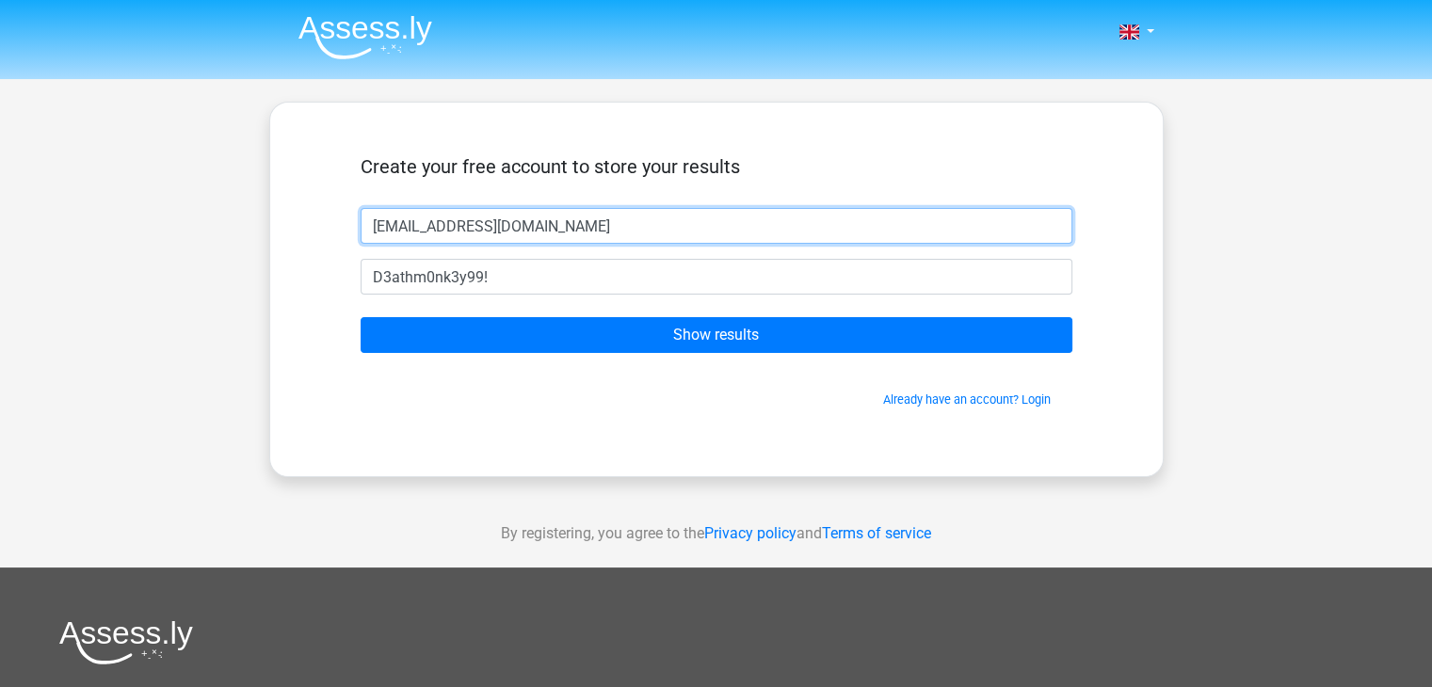
click at [540, 230] on input "jacks@gmail.com" at bounding box center [717, 226] width 712 height 36
click at [418, 230] on input "jacks@gmail.com" at bounding box center [717, 226] width 712 height 36
drag, startPoint x: 518, startPoint y: 227, endPoint x: 250, endPoint y: 195, distance: 269.3
click at [250, 195] on div "Nederlands English" at bounding box center [716, 532] width 1432 height 1065
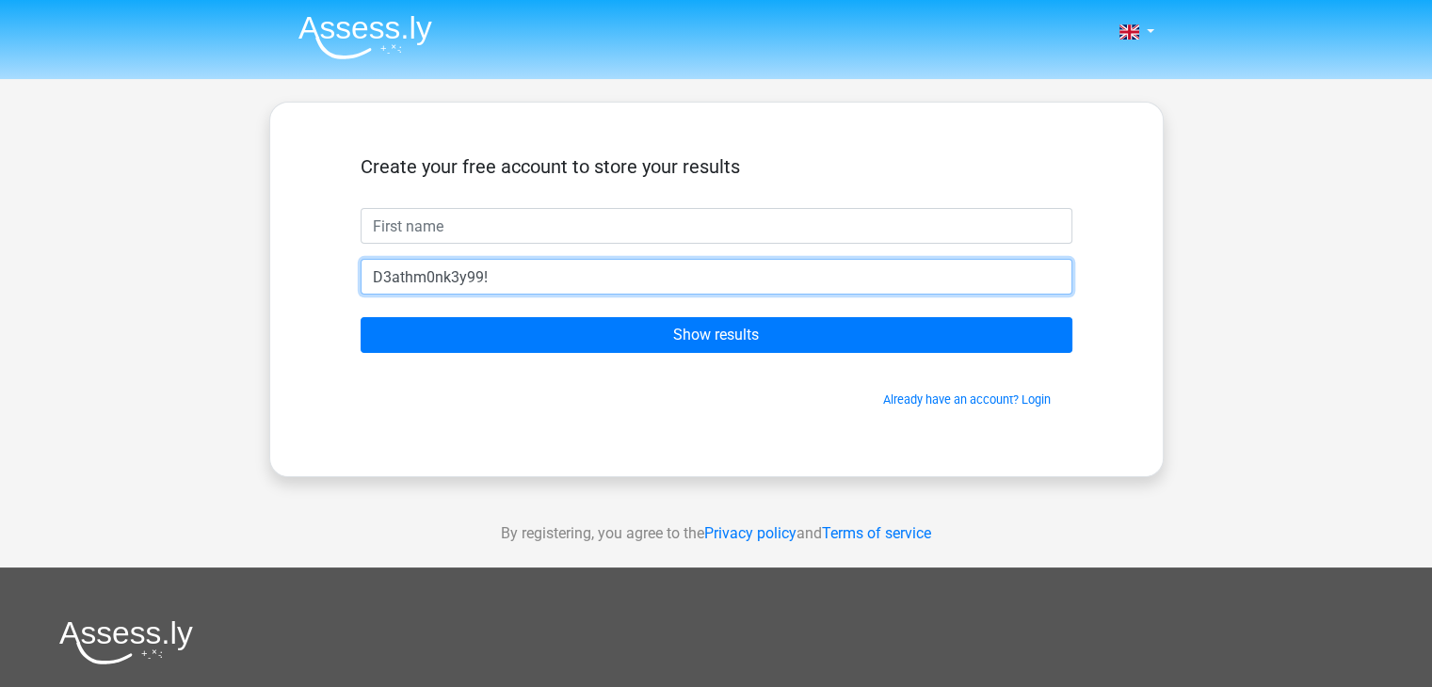
drag, startPoint x: 511, startPoint y: 275, endPoint x: 294, endPoint y: 270, distance: 217.5
click at [294, 270] on div "Create your free account to store your results D3athm0nk3y99! Show results Alre…" at bounding box center [716, 290] width 894 height 376
type input "jacks@gmail.com"
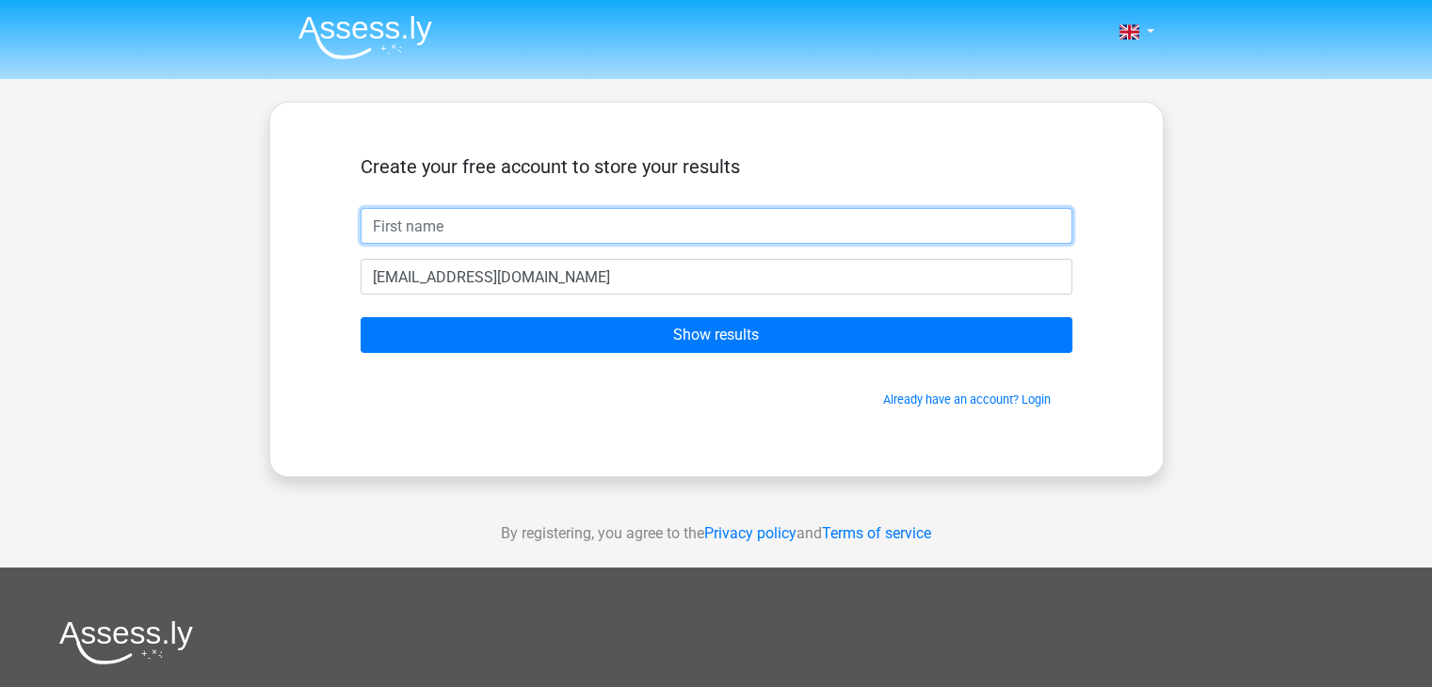
click at [387, 237] on input "text" at bounding box center [717, 226] width 712 height 36
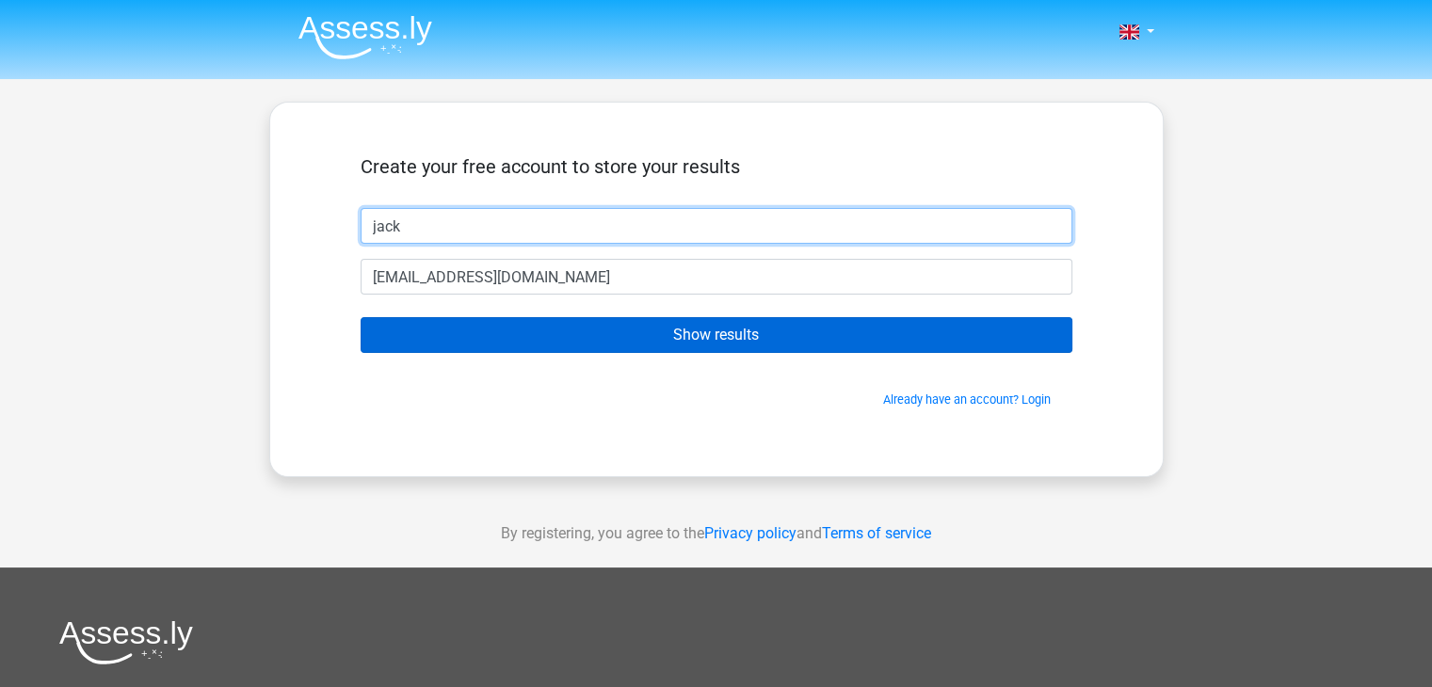
type input "jack"
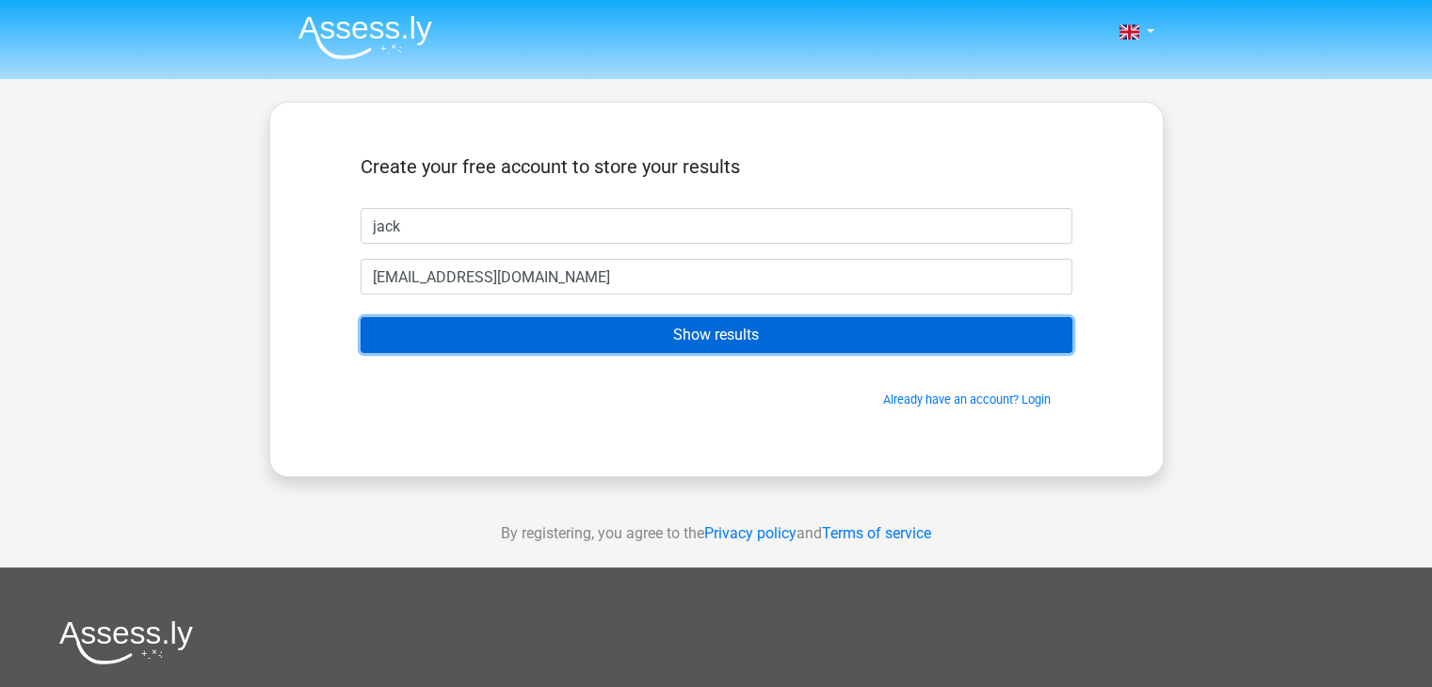
click at [442, 326] on input "Show results" at bounding box center [717, 335] width 712 height 36
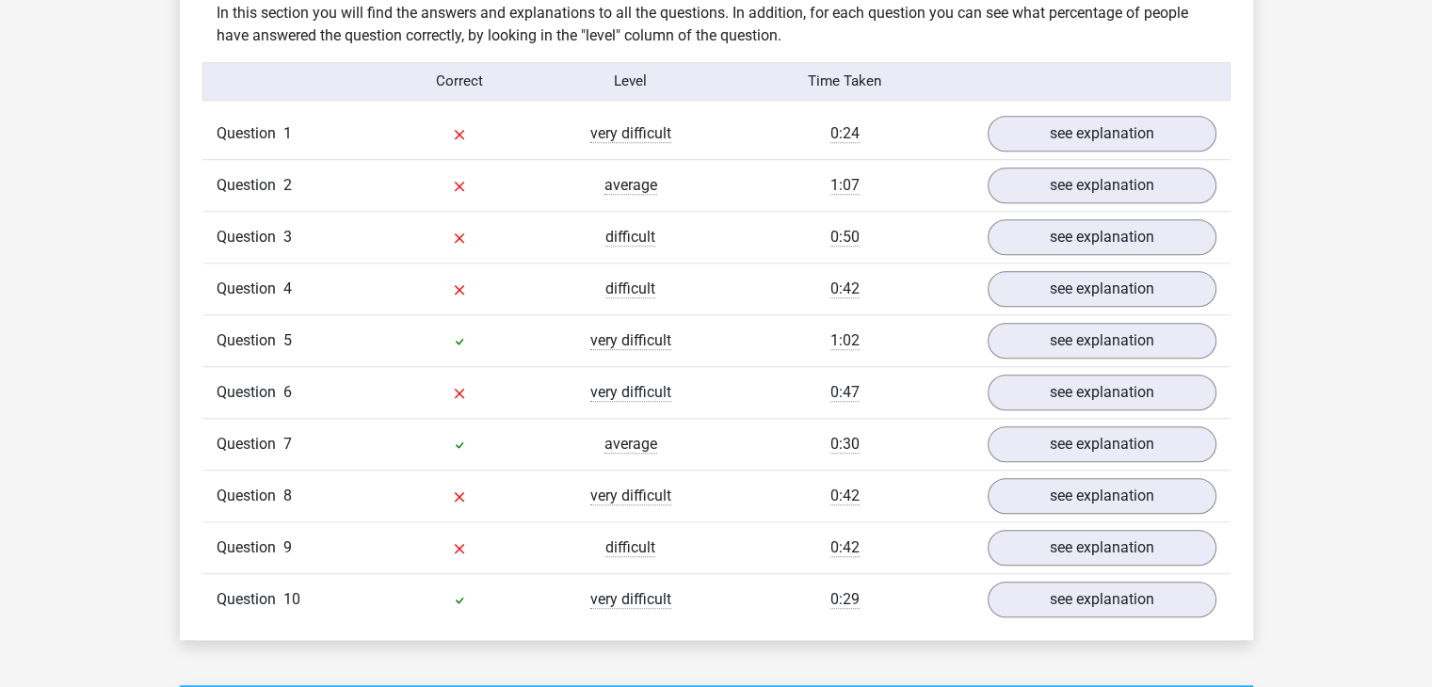
scroll to position [1457, 0]
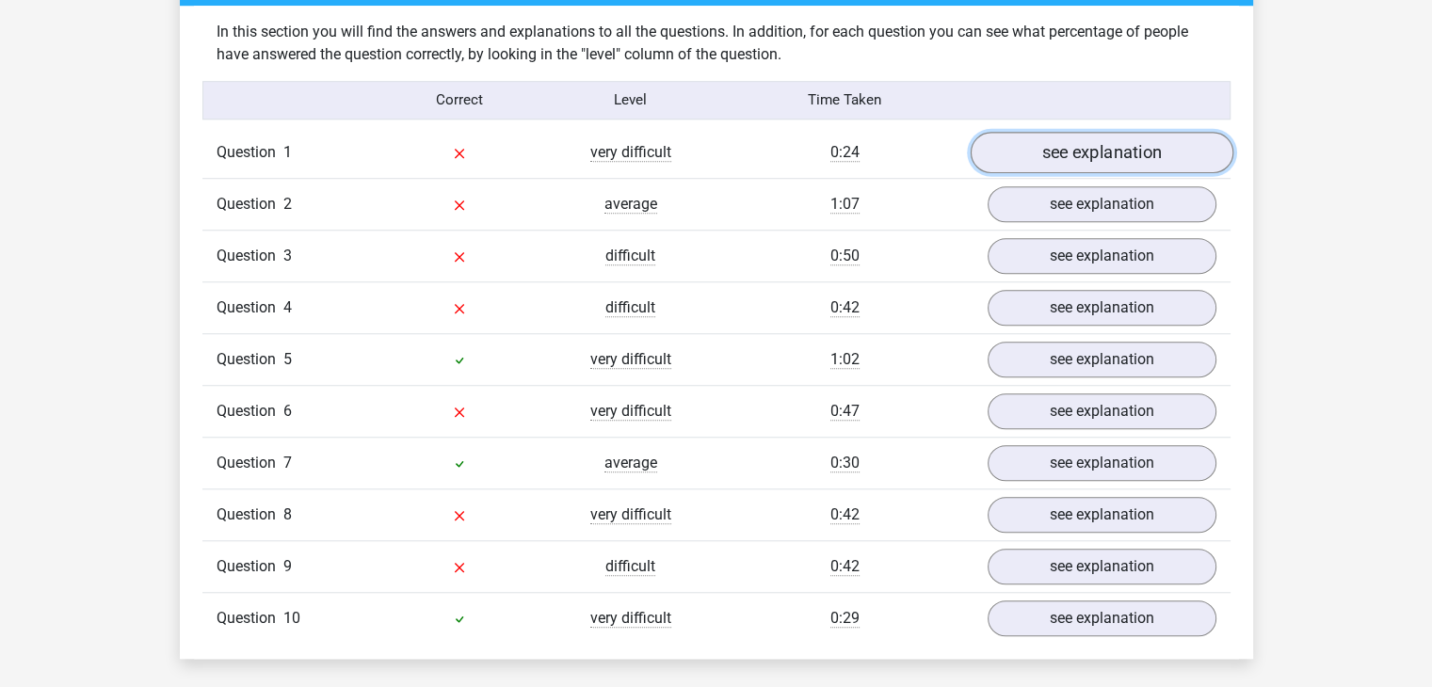
click at [1137, 159] on link "see explanation" at bounding box center [1101, 152] width 263 height 41
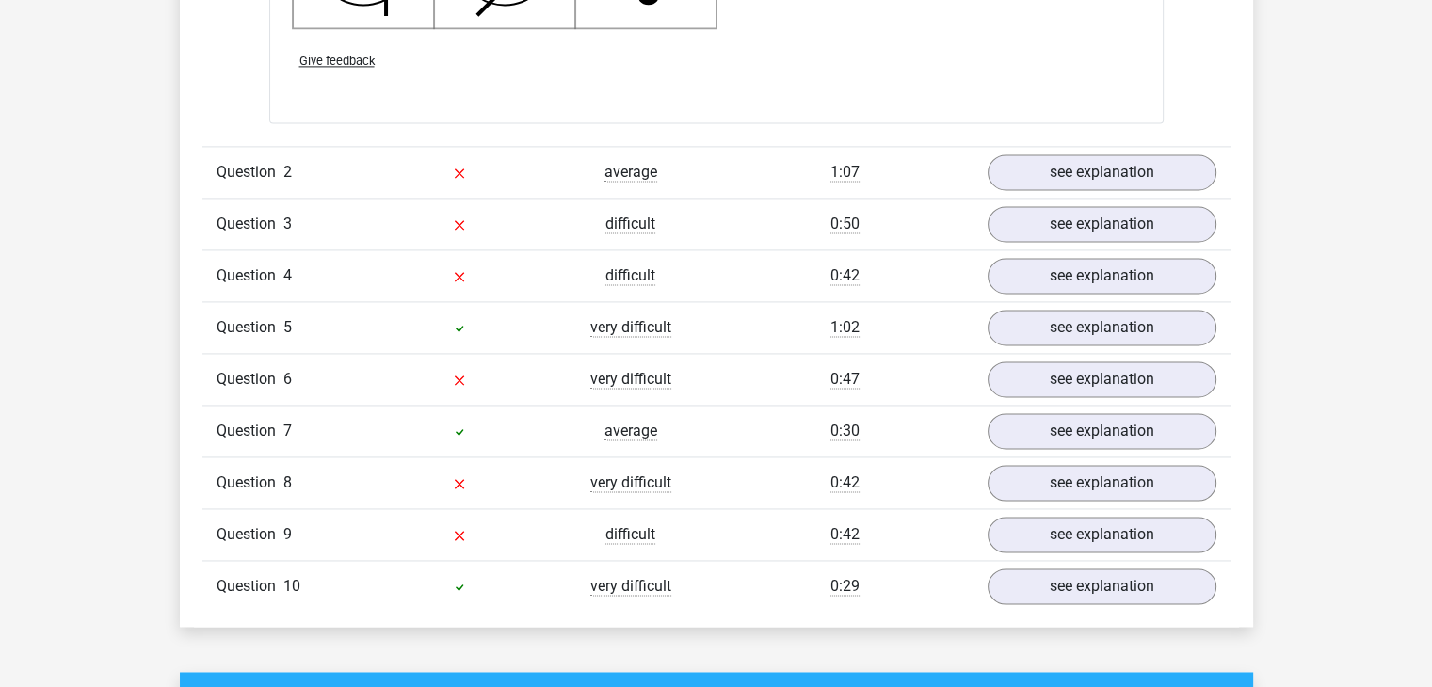
scroll to position [2682, 0]
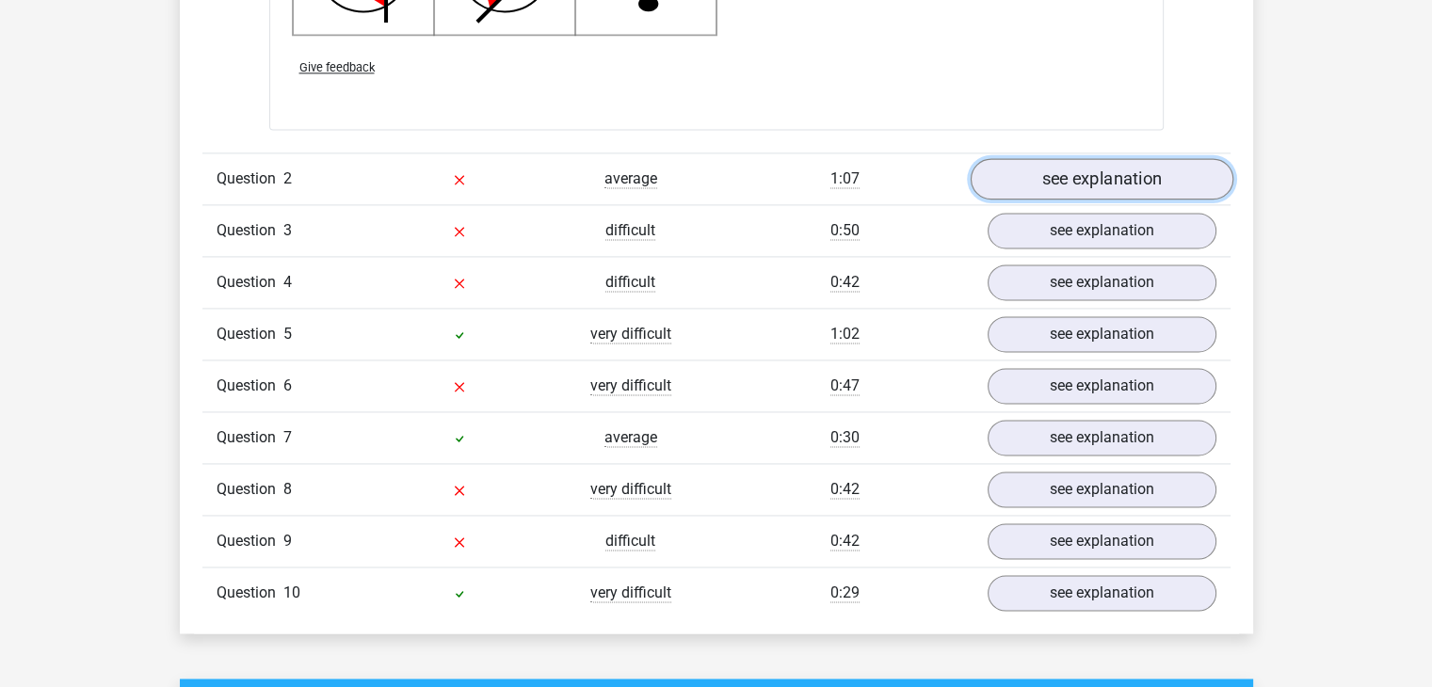
click at [1169, 185] on link "see explanation" at bounding box center [1101, 178] width 263 height 41
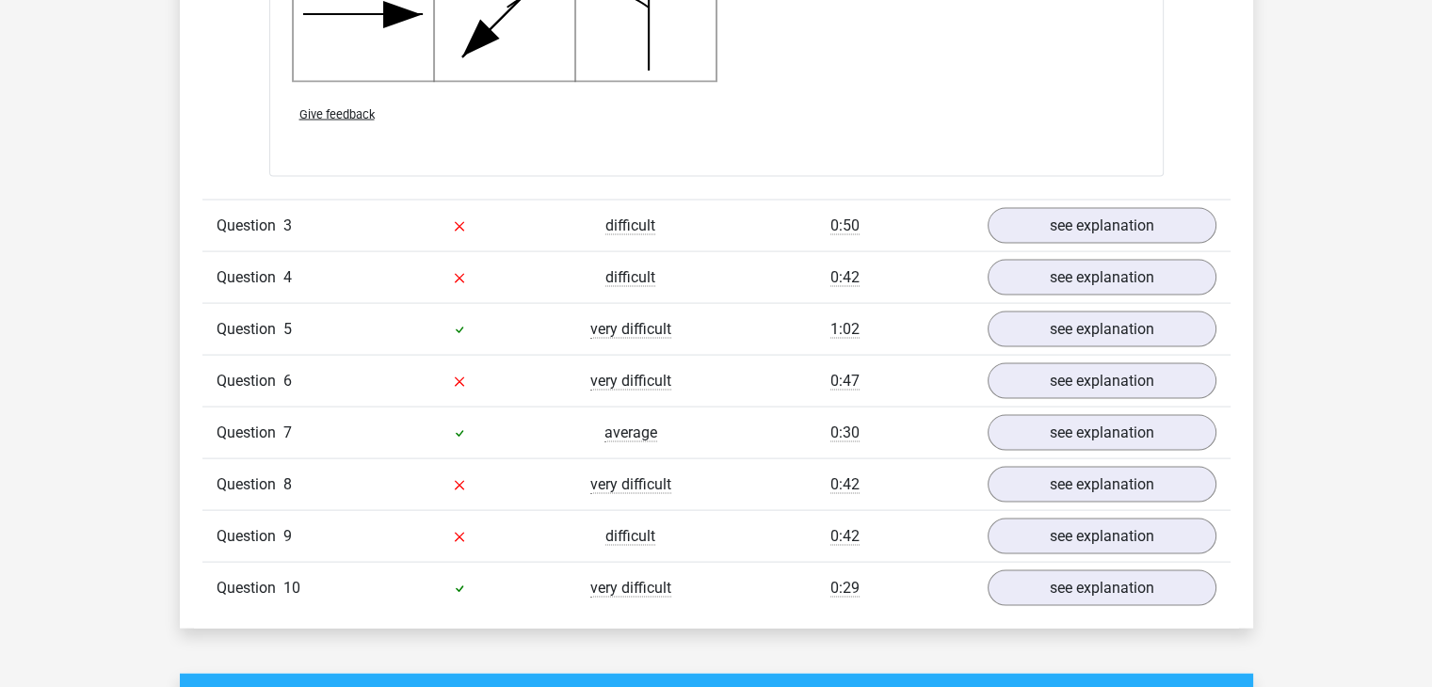
scroll to position [3845, 0]
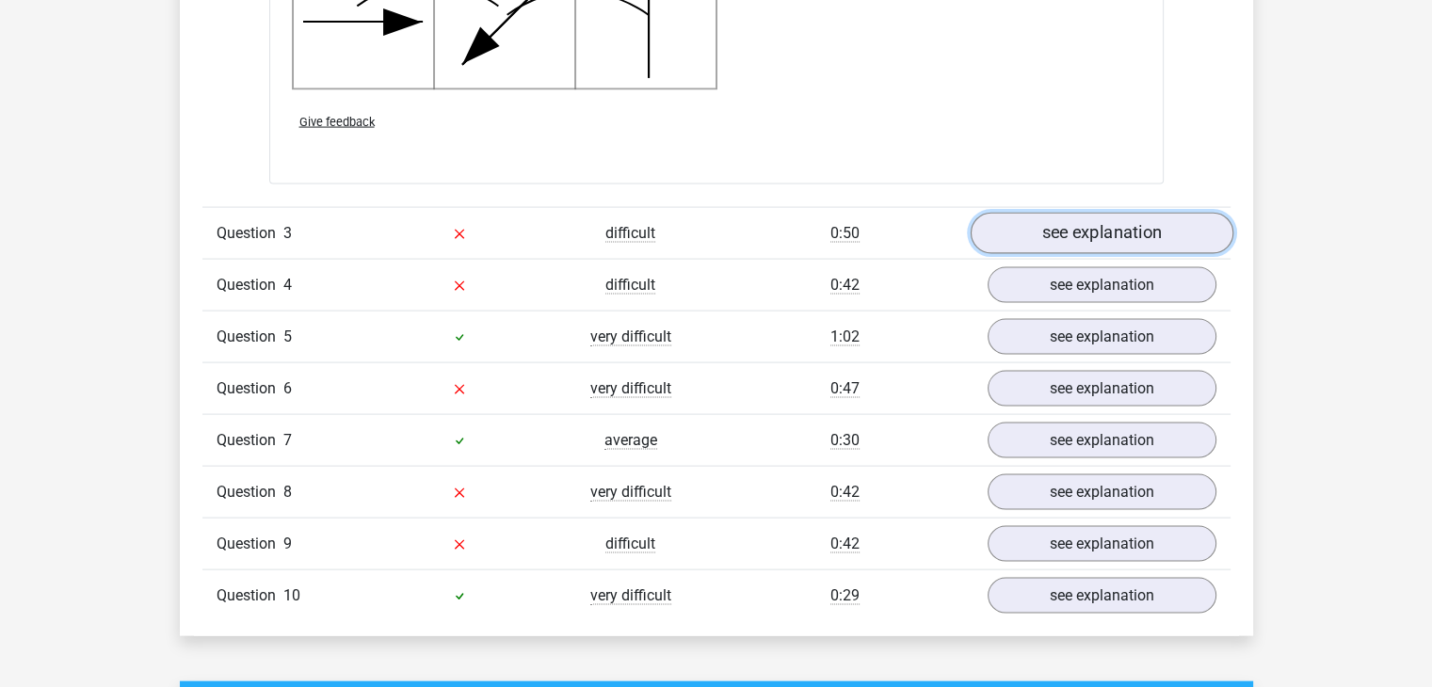
click at [1166, 217] on link "see explanation" at bounding box center [1101, 234] width 263 height 41
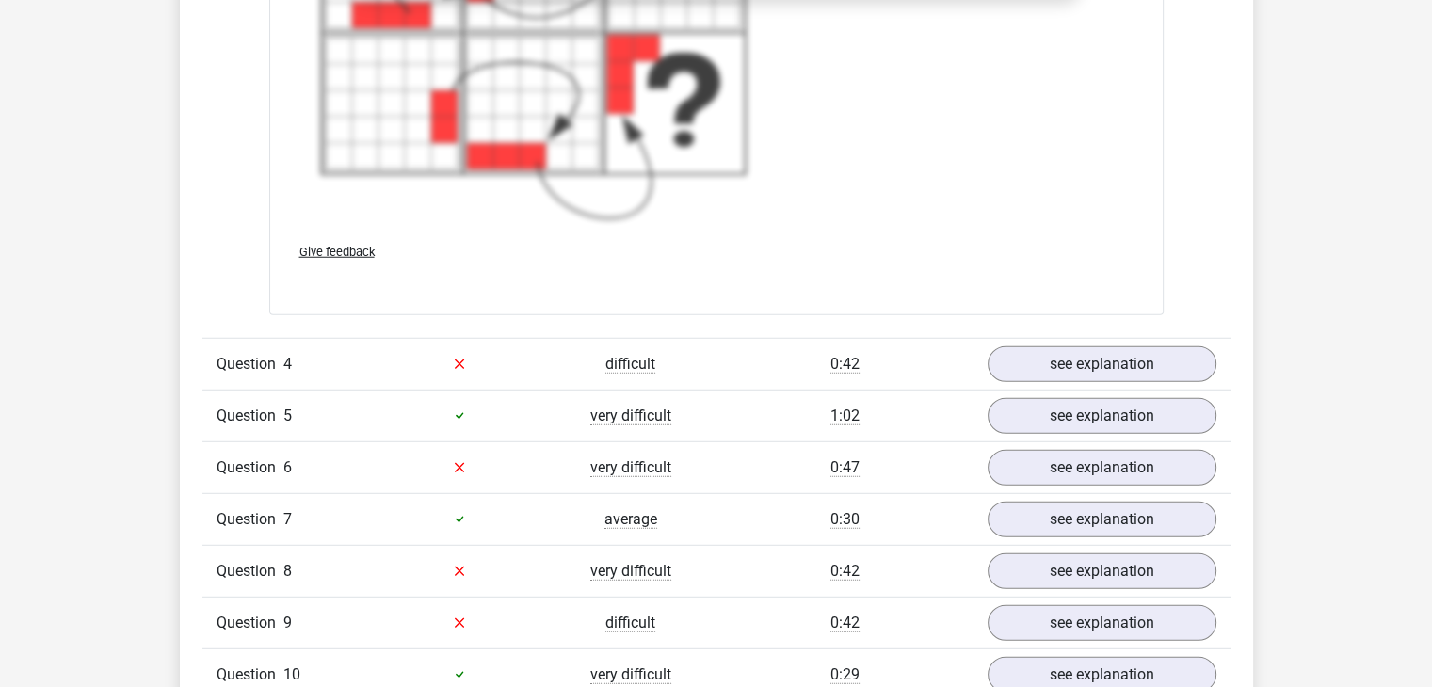
scroll to position [5095, 0]
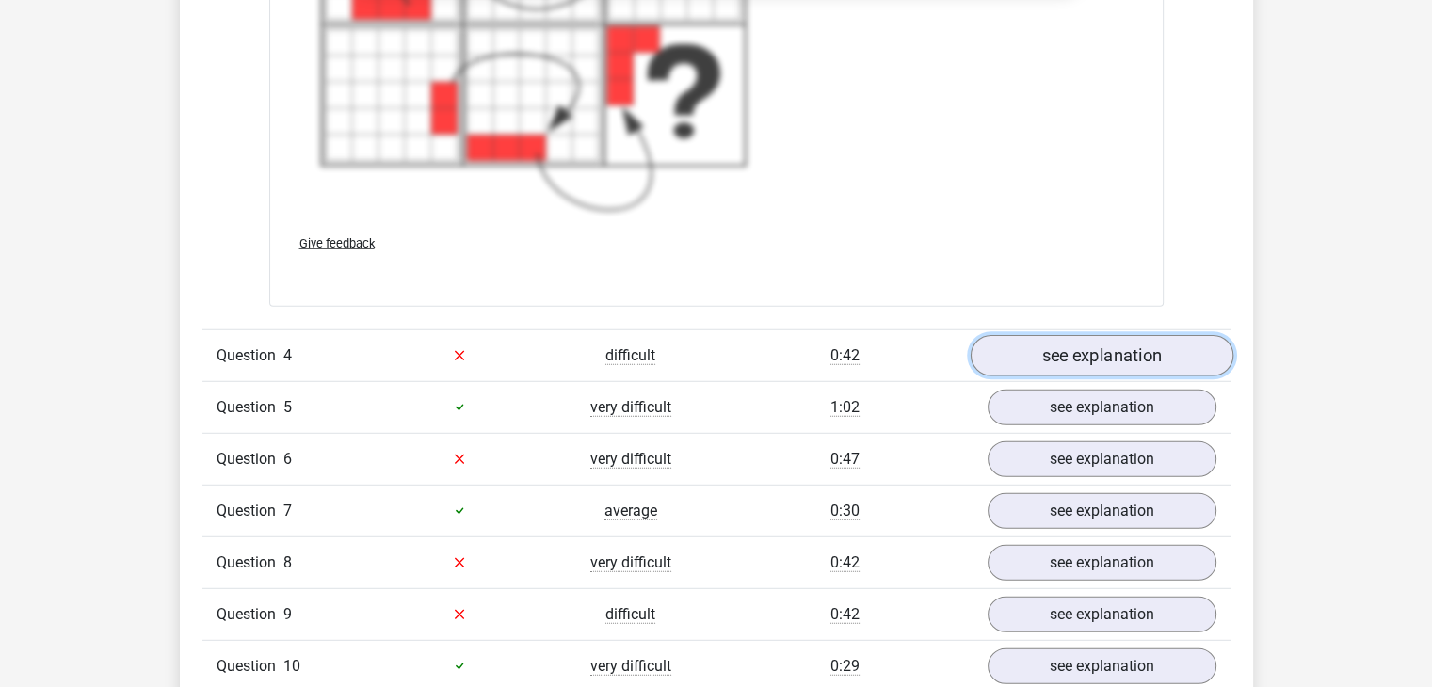
click at [1152, 344] on link "see explanation" at bounding box center [1101, 355] width 263 height 41
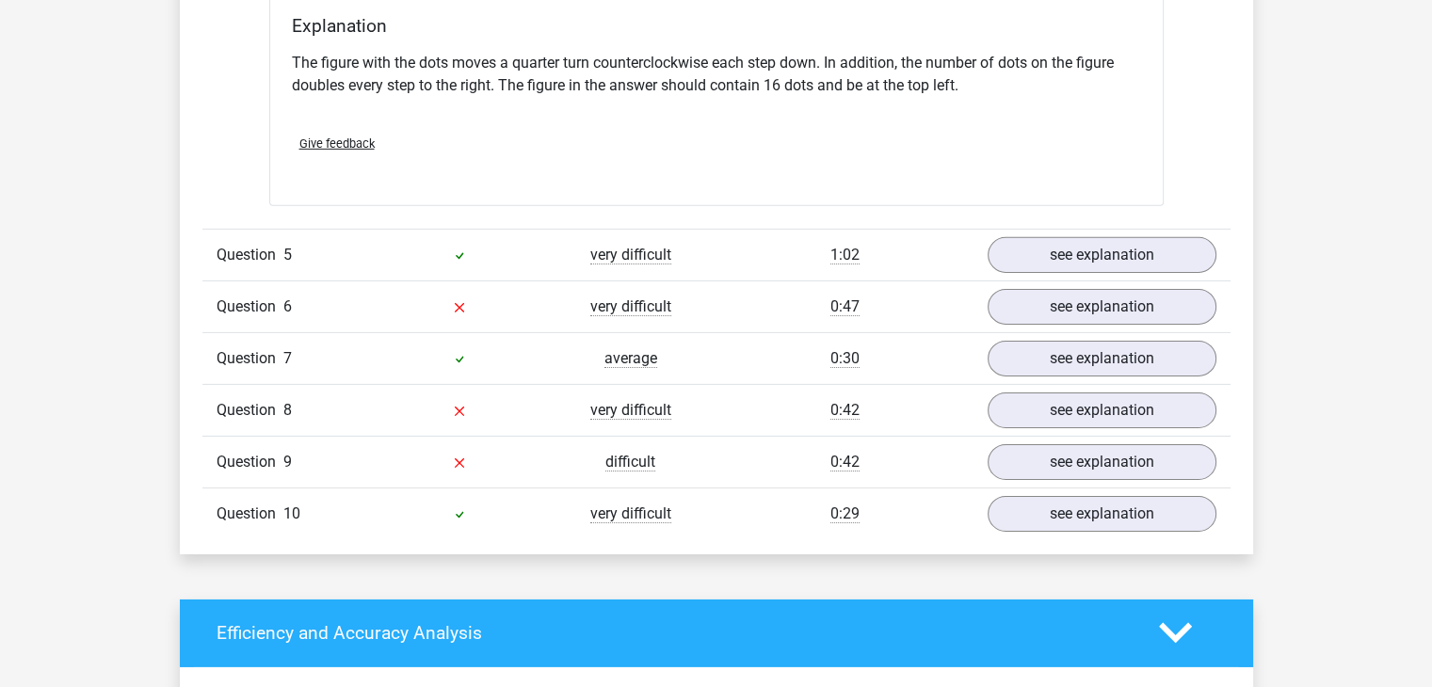
scroll to position [6183, 0]
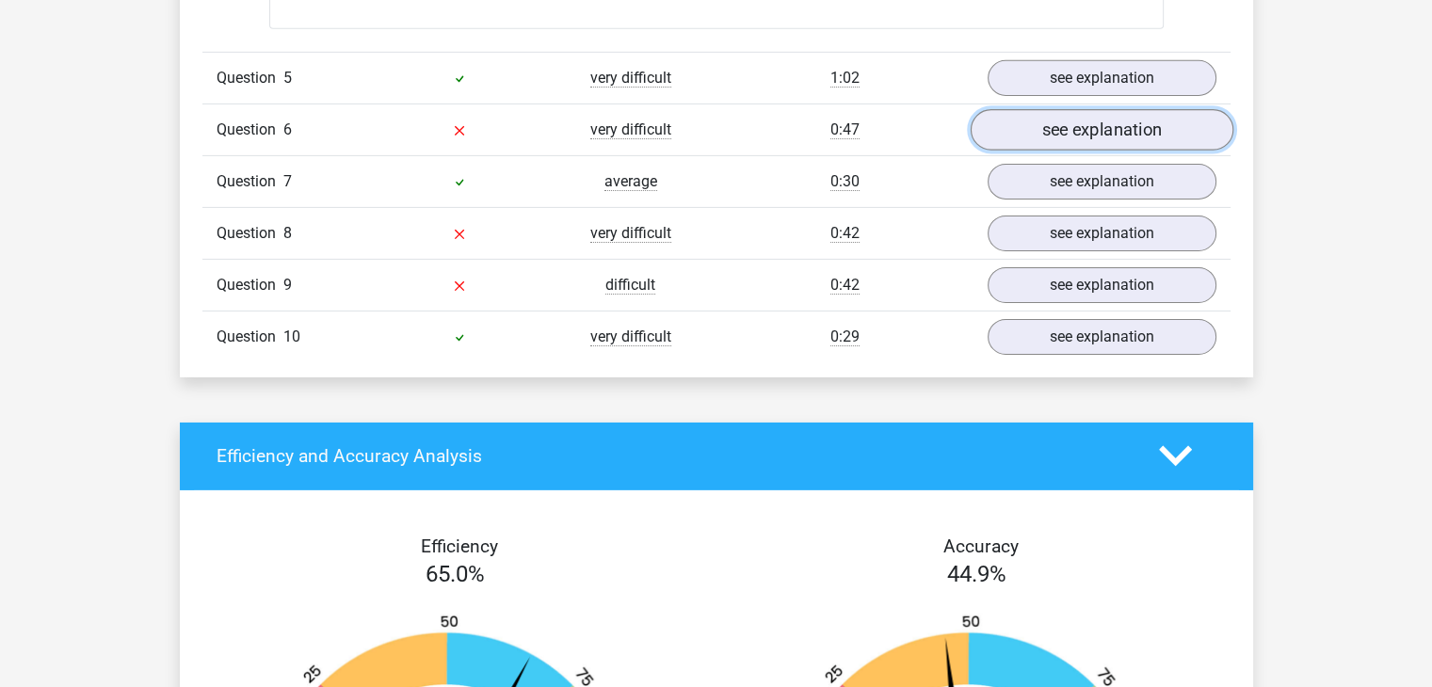
click at [1142, 136] on link "see explanation" at bounding box center [1101, 129] width 263 height 41
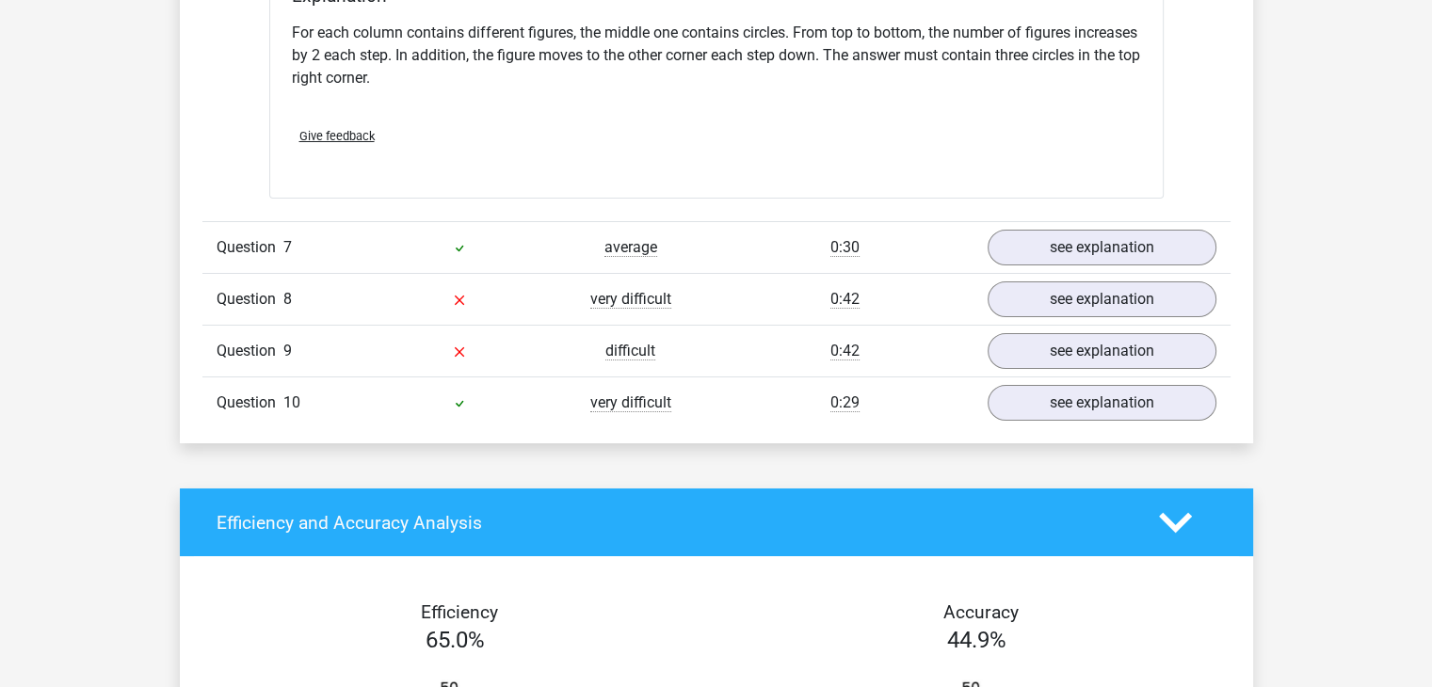
scroll to position [6876, 0]
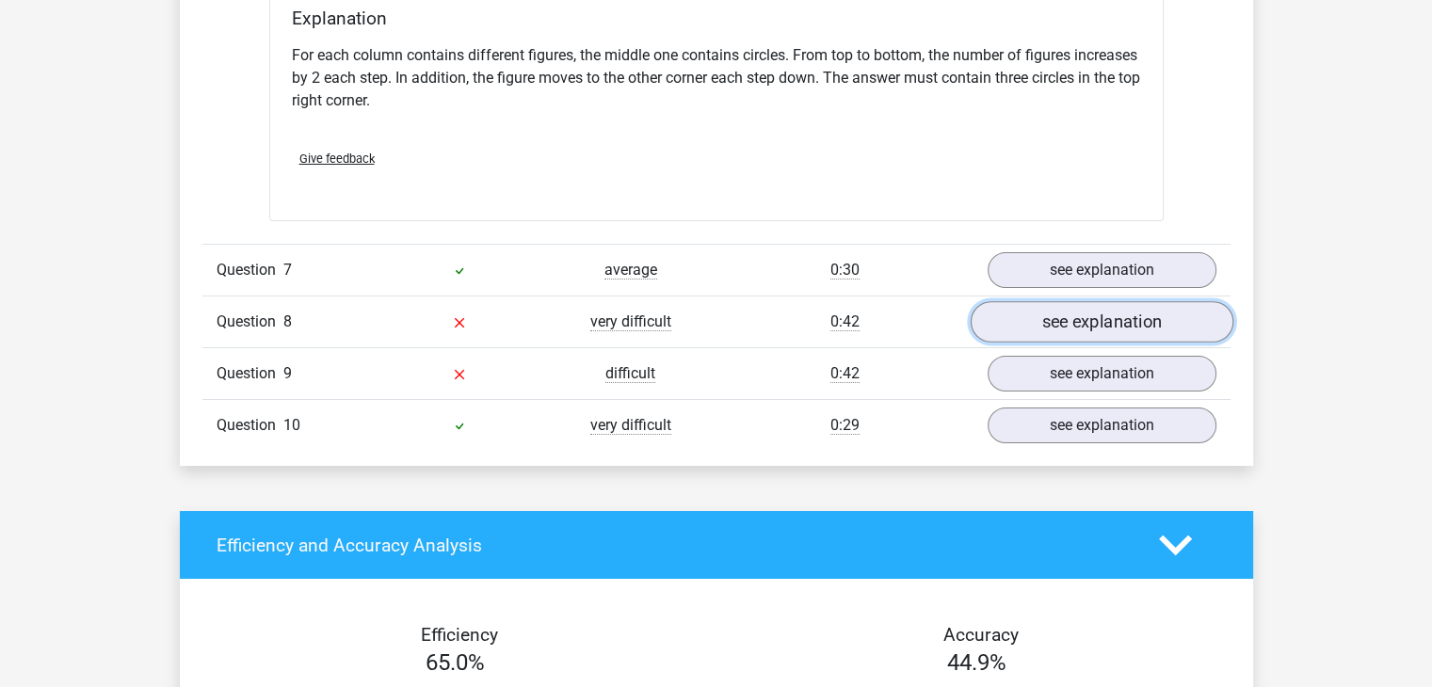
click at [1167, 325] on link "see explanation" at bounding box center [1101, 321] width 263 height 41
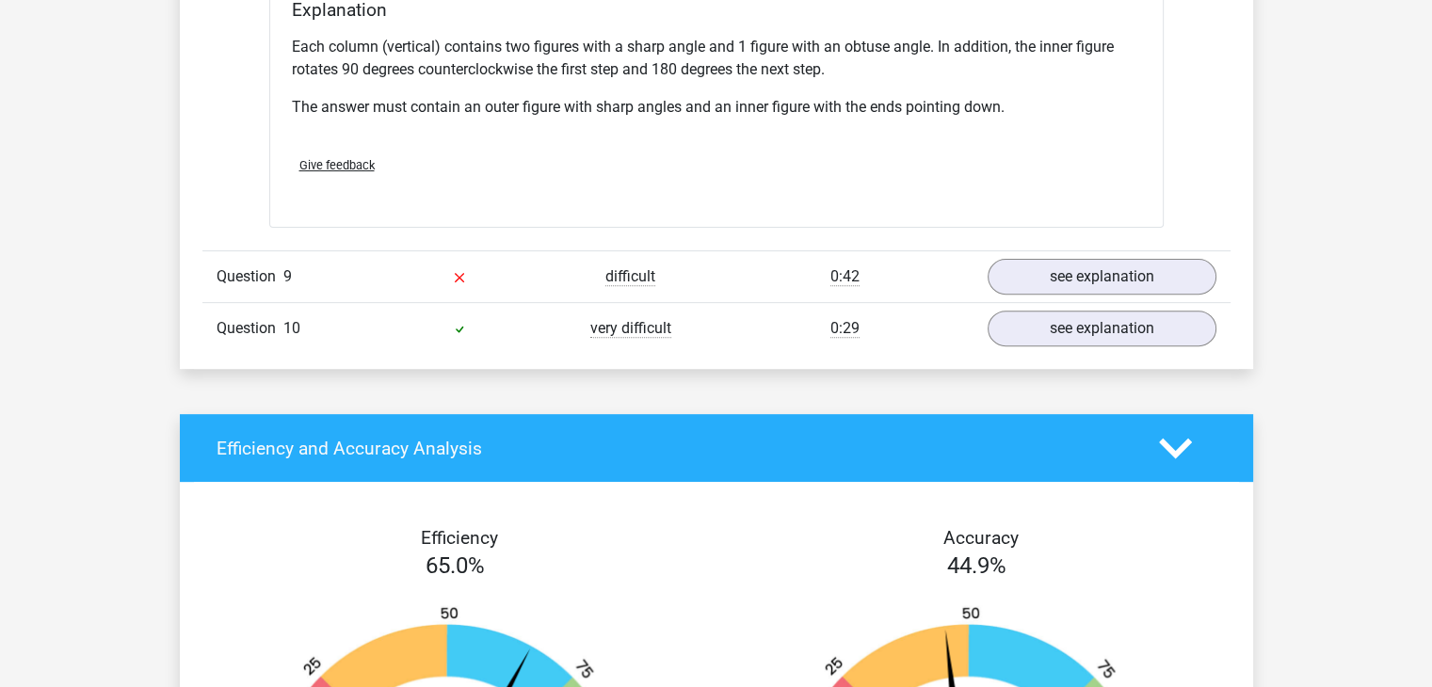
scroll to position [7746, 0]
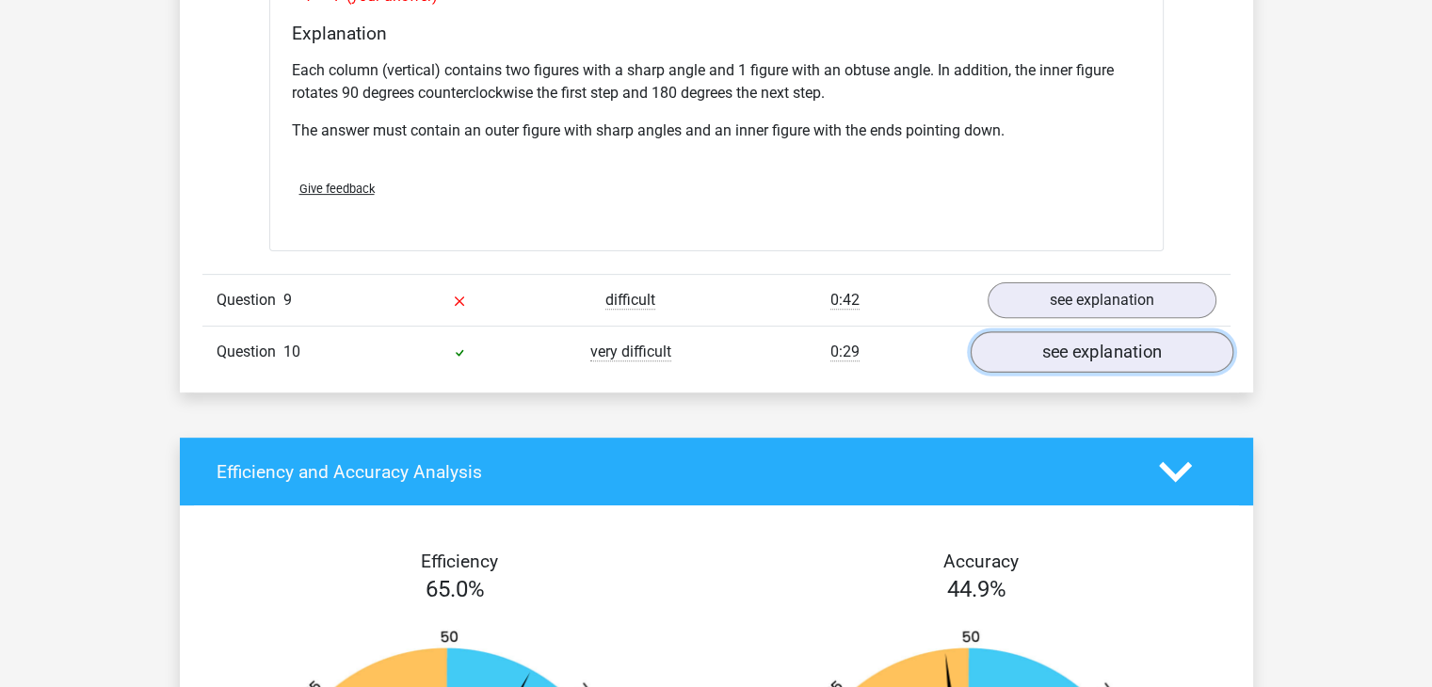
click at [1156, 343] on link "see explanation" at bounding box center [1101, 351] width 263 height 41
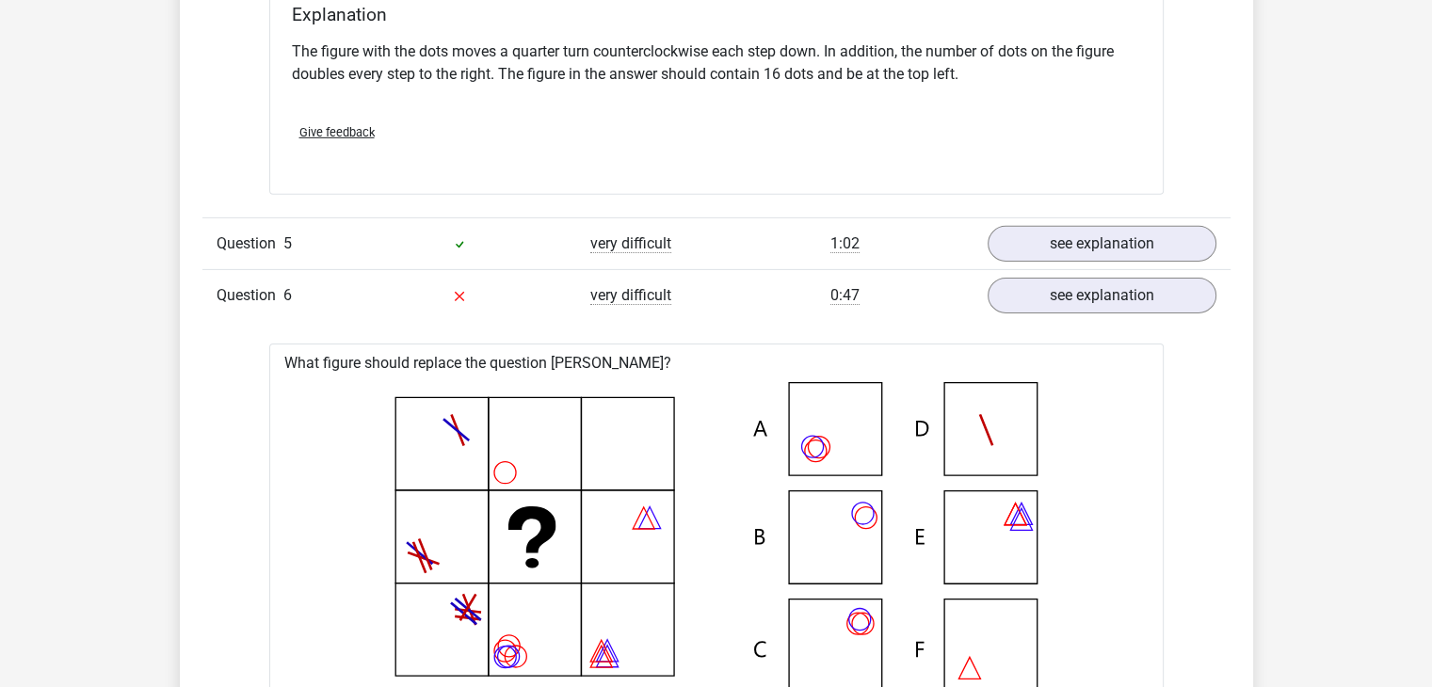
scroll to position [6044, 0]
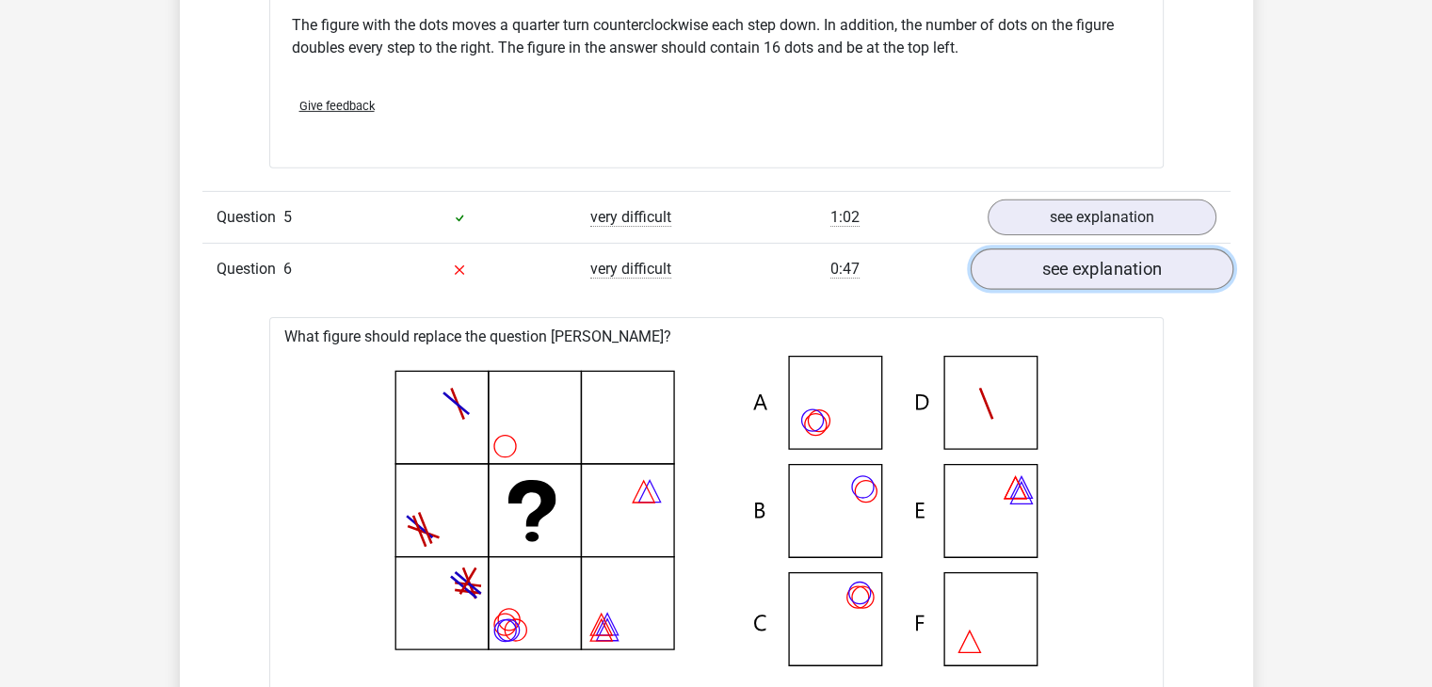
click at [1111, 265] on link "see explanation" at bounding box center [1101, 269] width 263 height 41
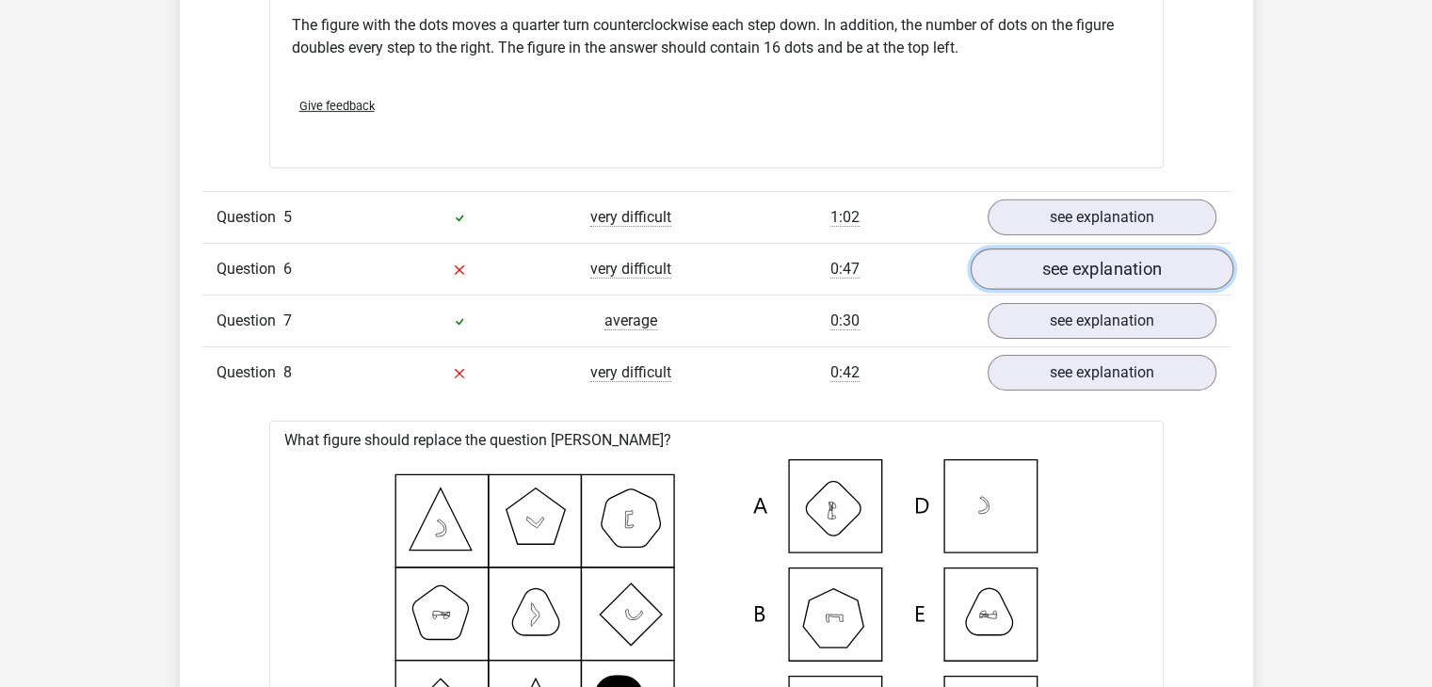
click at [1111, 265] on link "see explanation" at bounding box center [1101, 269] width 263 height 41
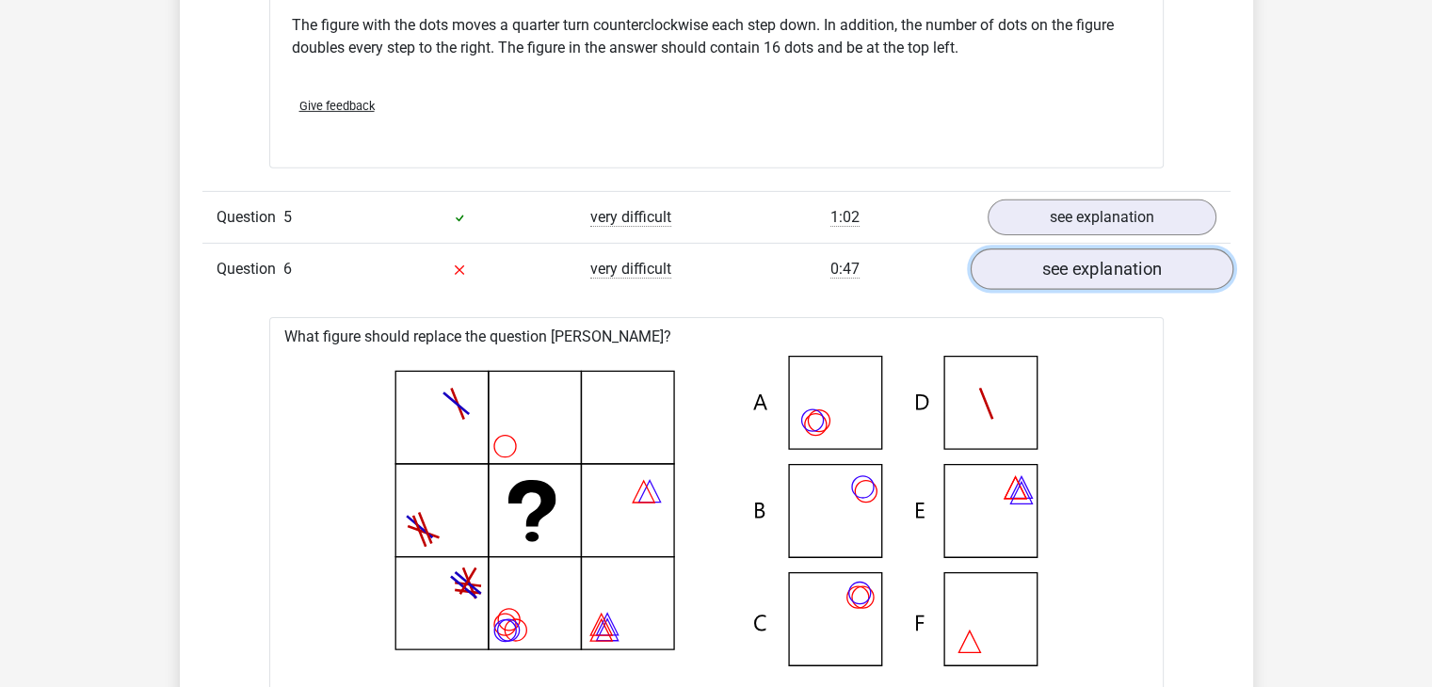
click at [1111, 265] on link "see explanation" at bounding box center [1101, 269] width 263 height 41
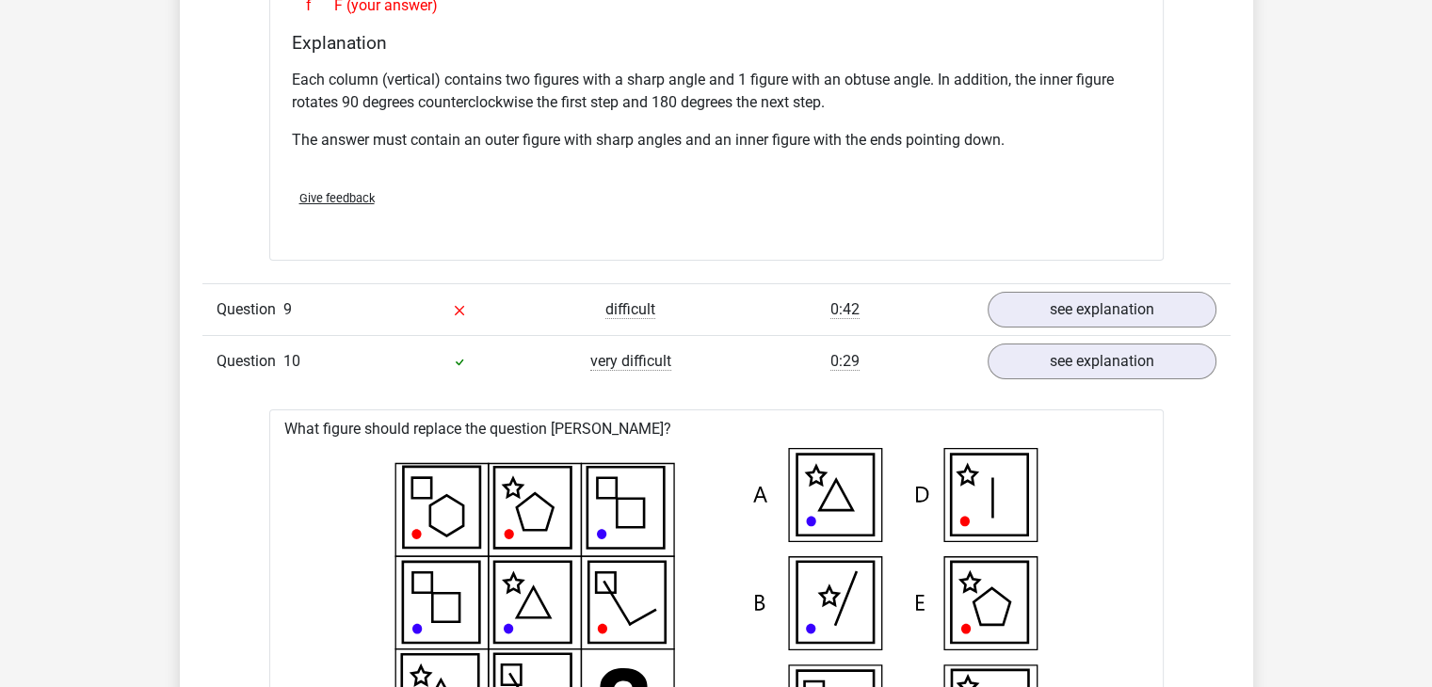
scroll to position [6981, 0]
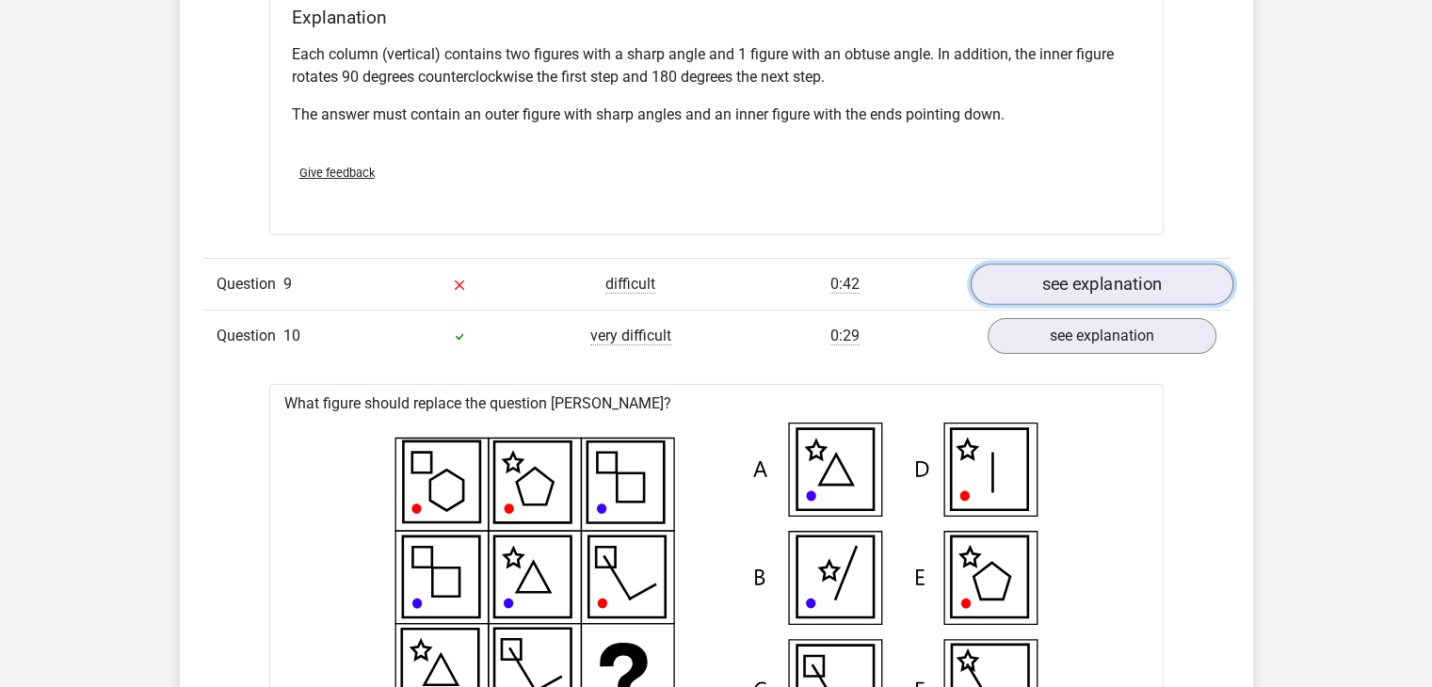
click at [1169, 279] on link "see explanation" at bounding box center [1101, 284] width 263 height 41
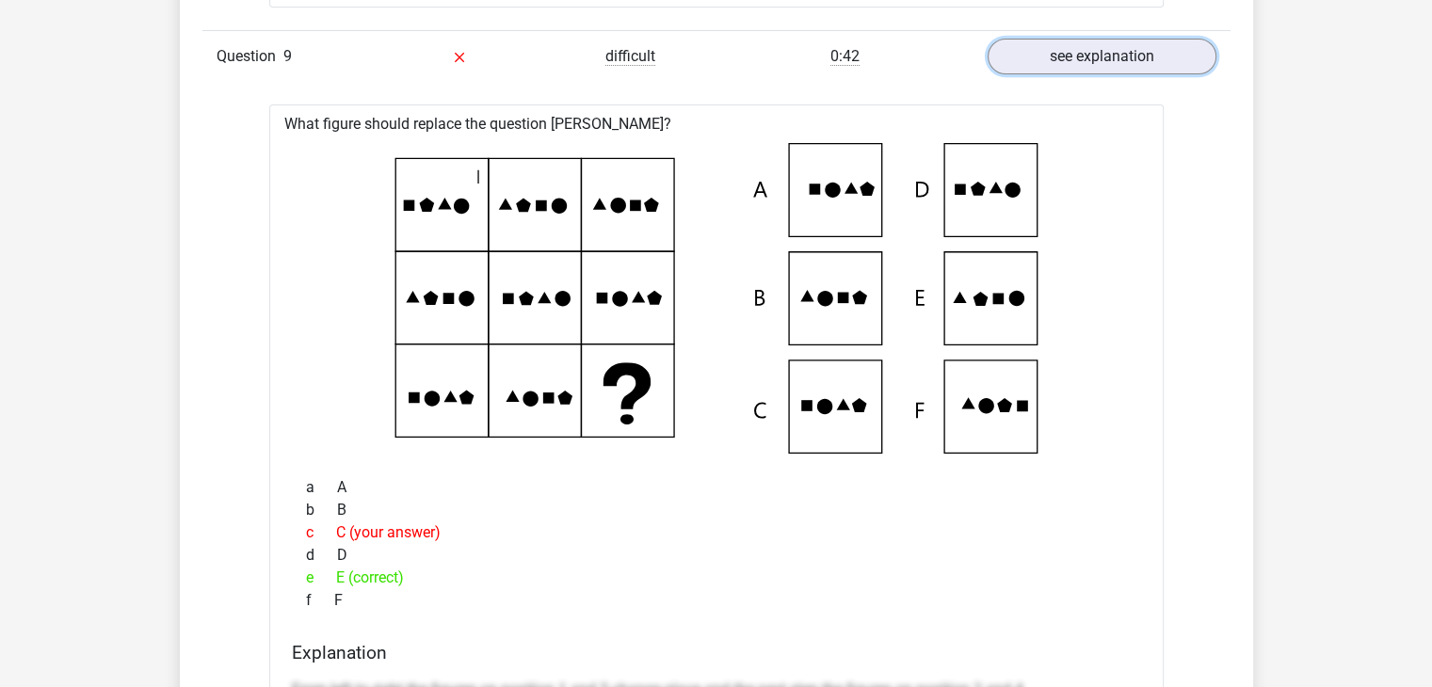
scroll to position [7236, 0]
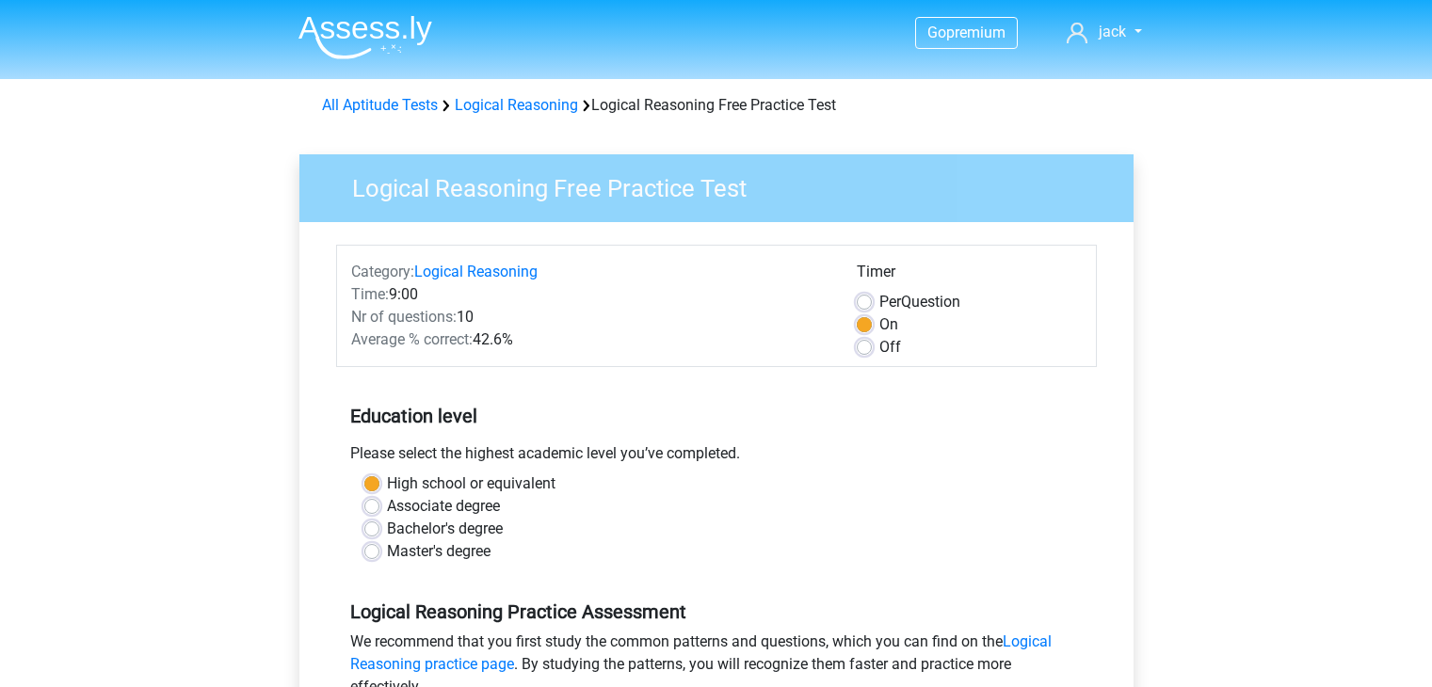
scroll to position [410, 0]
